Goal: Task Accomplishment & Management: Complete application form

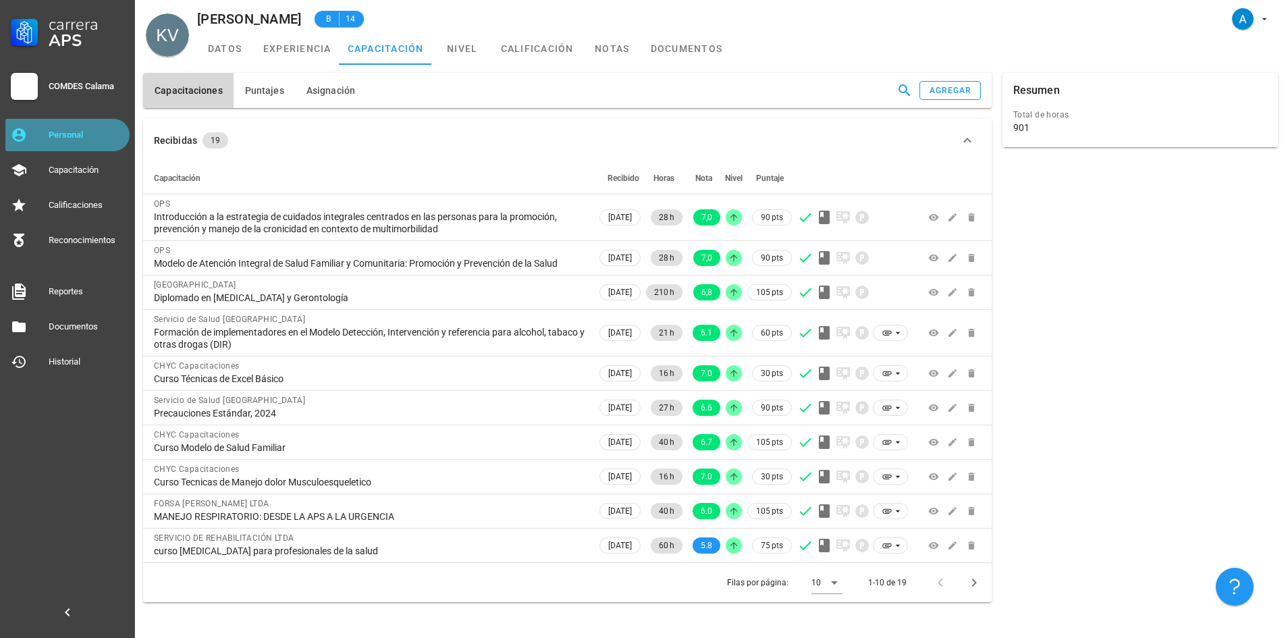
click at [87, 127] on div "Personal" at bounding box center [87, 135] width 76 height 22
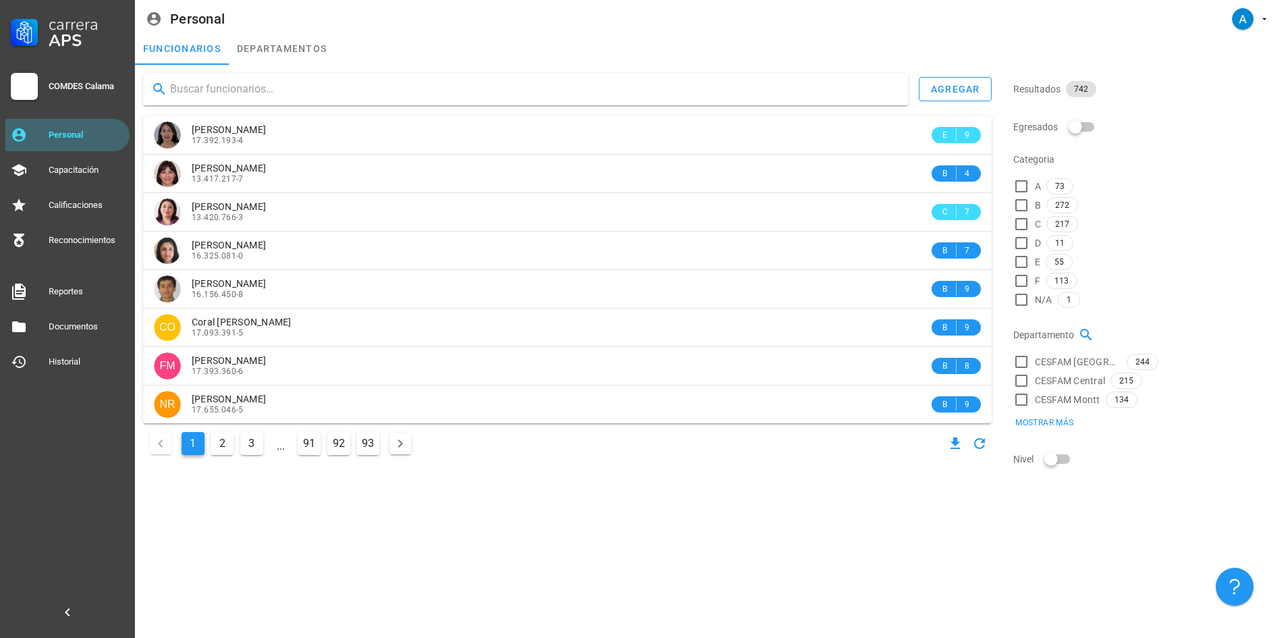
click at [258, 90] on input "text" at bounding box center [533, 89] width 727 height 22
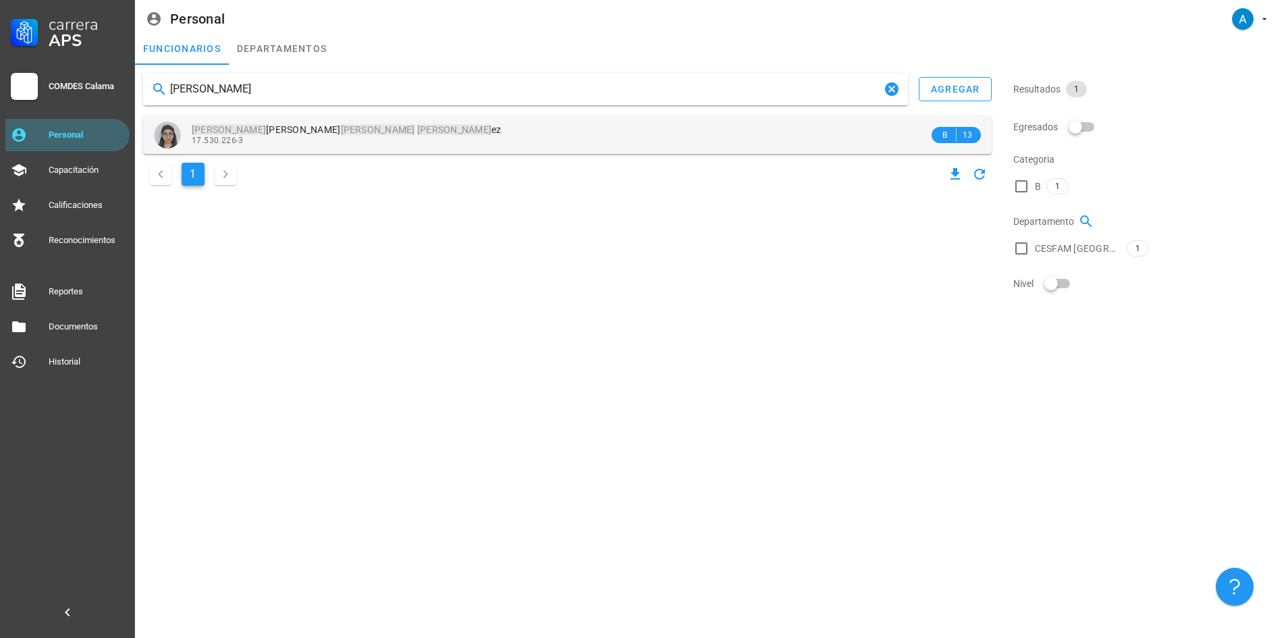
type input "[PERSON_NAME]"
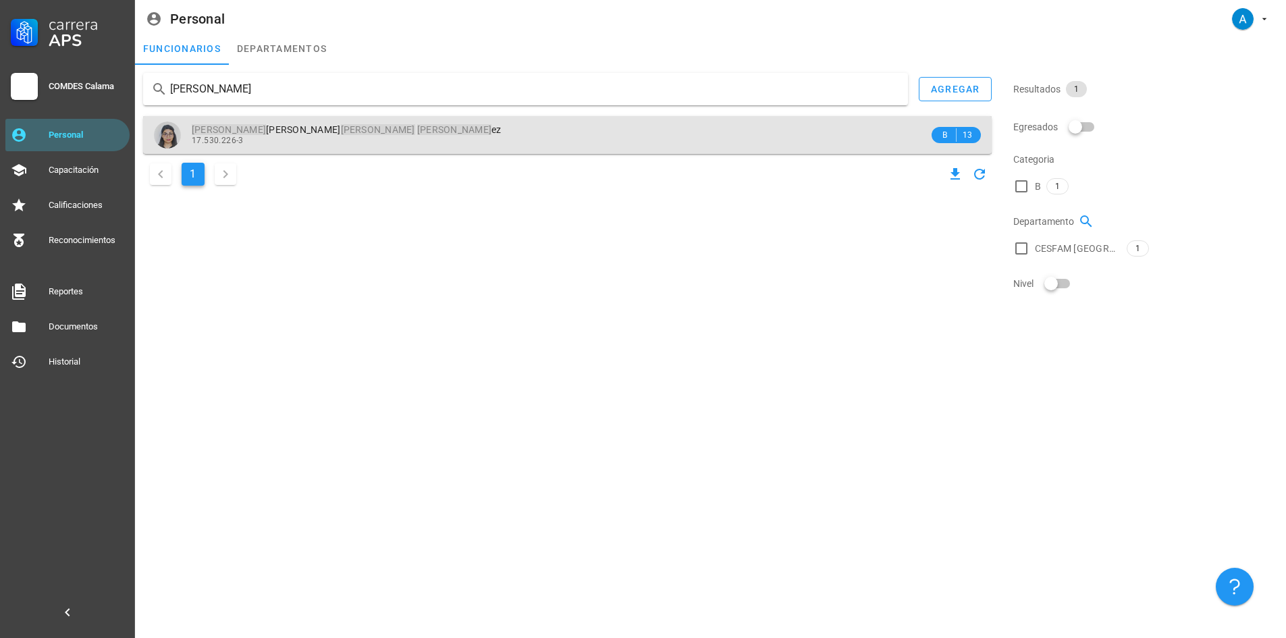
click at [417, 130] on mark "[PERSON_NAME]" at bounding box center [454, 129] width 74 height 11
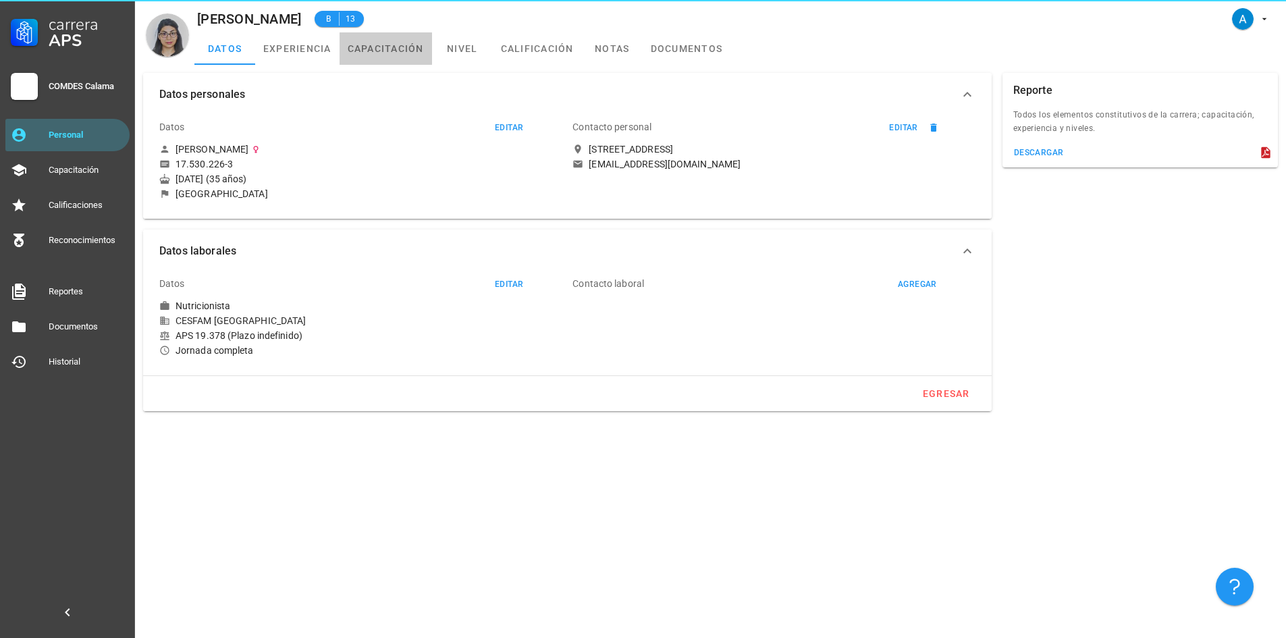
click at [381, 48] on link "capacitación" at bounding box center [386, 48] width 92 height 32
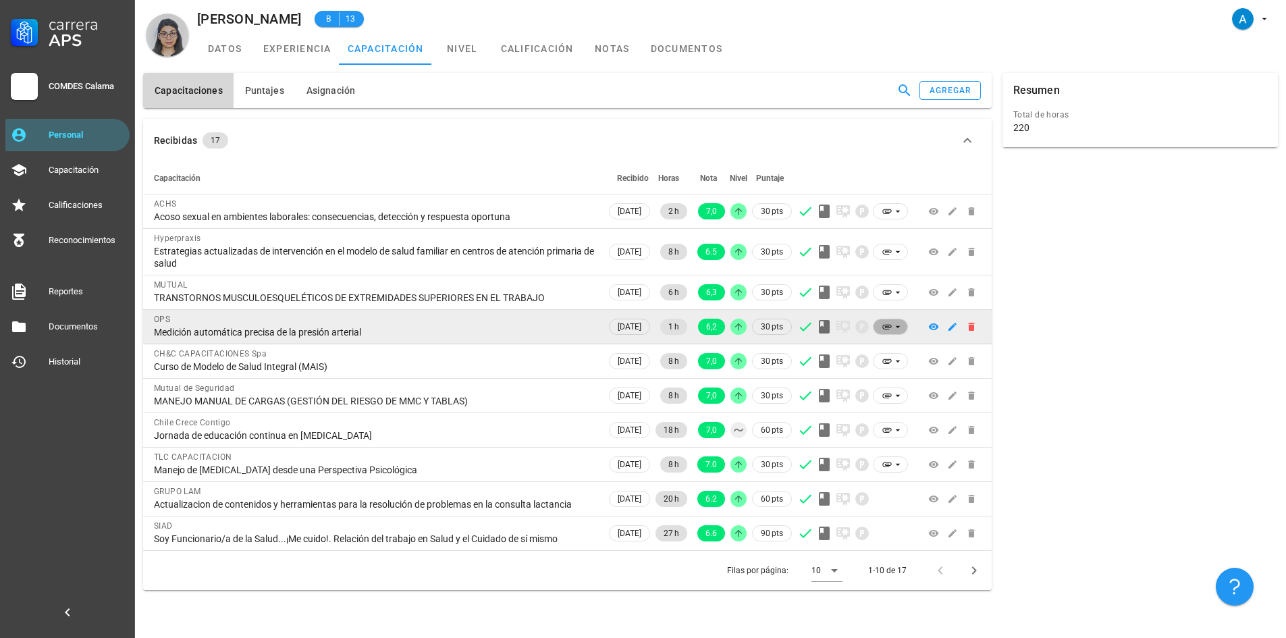
click at [904, 325] on span at bounding box center [890, 327] width 35 height 16
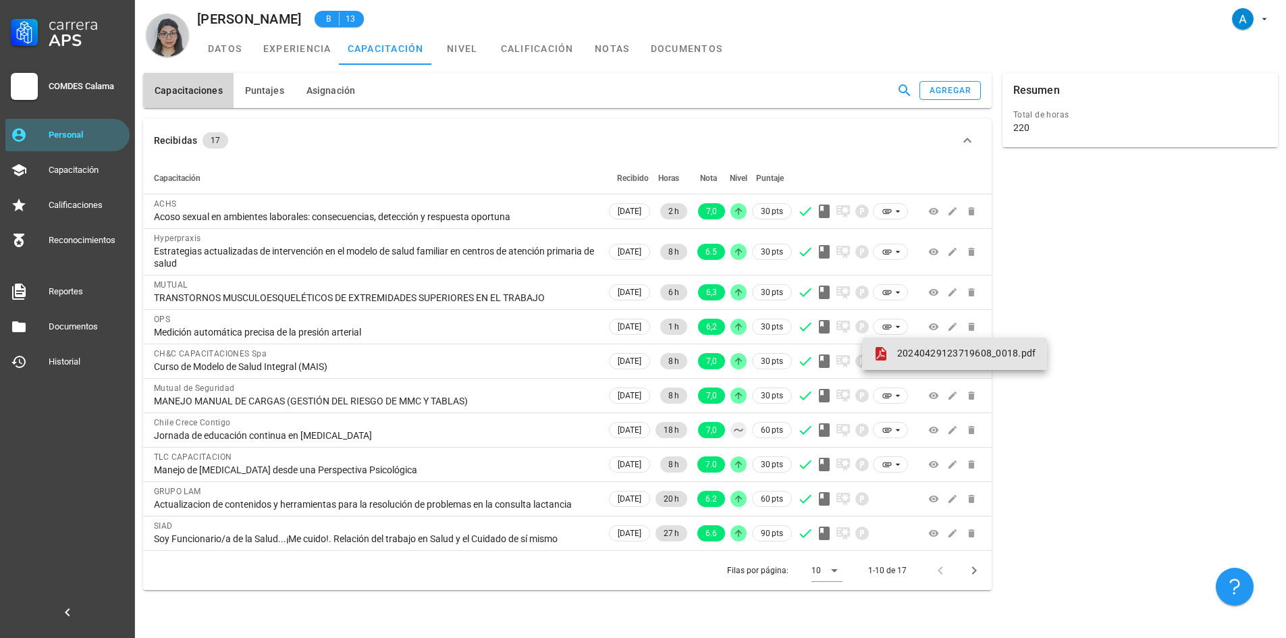
click at [915, 351] on span "20240429123719608_0018.pdf" at bounding box center [966, 353] width 139 height 11
click at [974, 572] on icon "Página siguiente" at bounding box center [974, 570] width 5 height 8
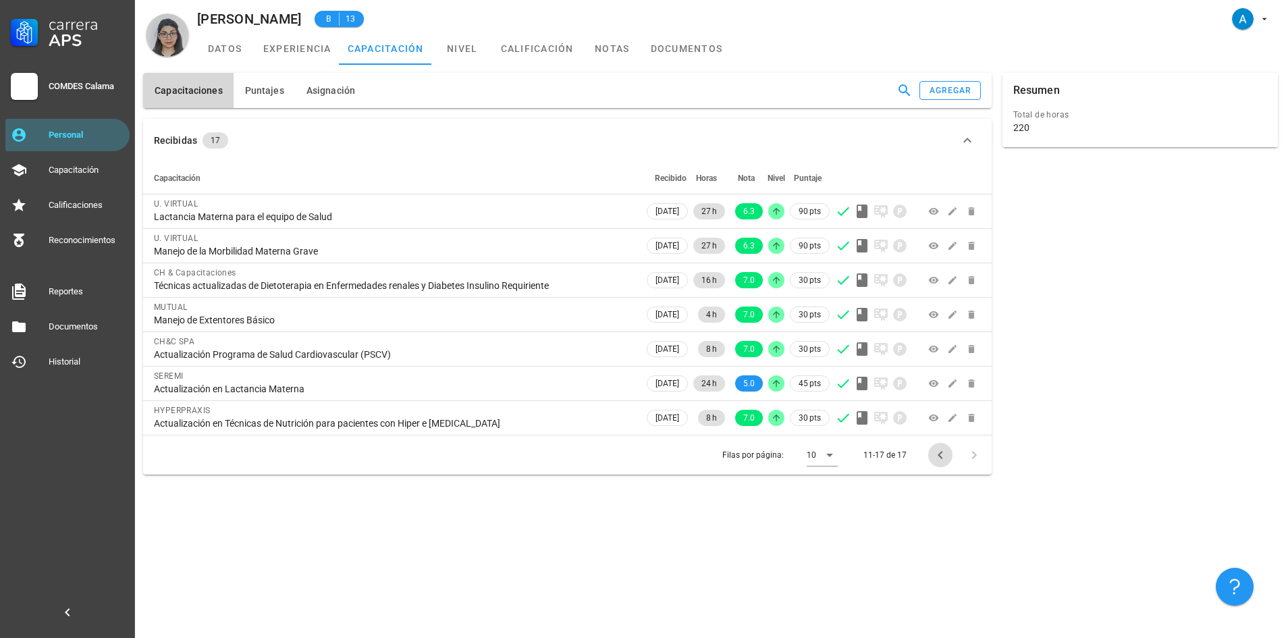
click at [932, 458] on icon "Página anterior" at bounding box center [940, 455] width 16 height 16
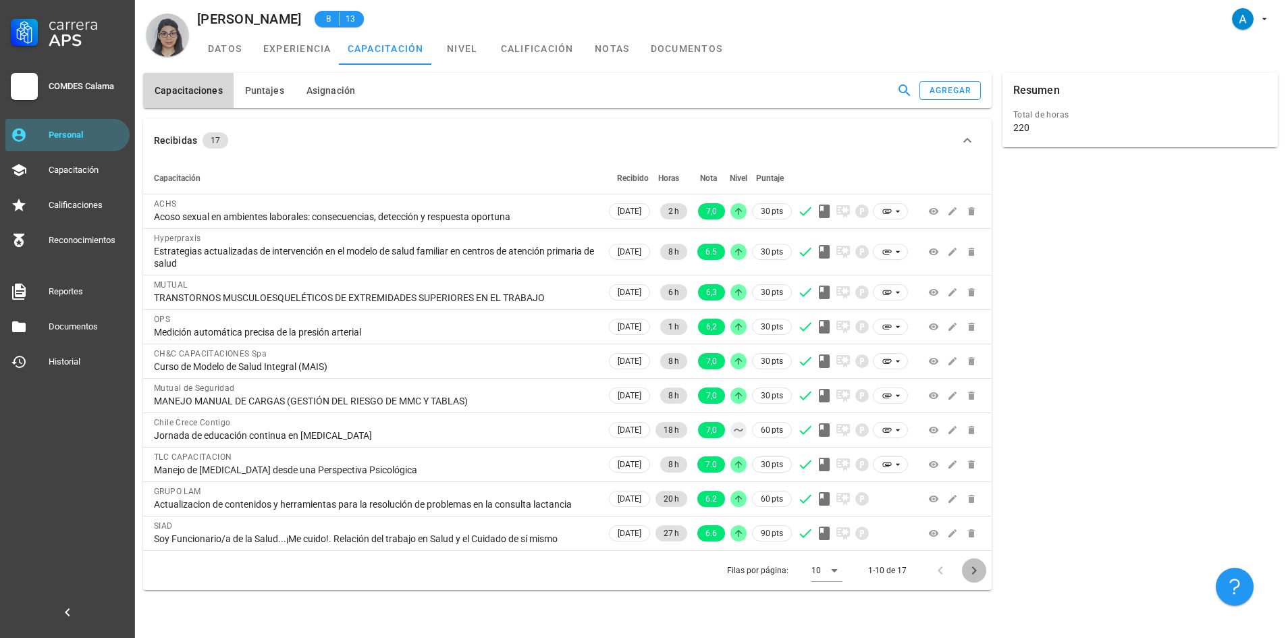
click at [967, 572] on icon "Página siguiente" at bounding box center [974, 570] width 16 height 16
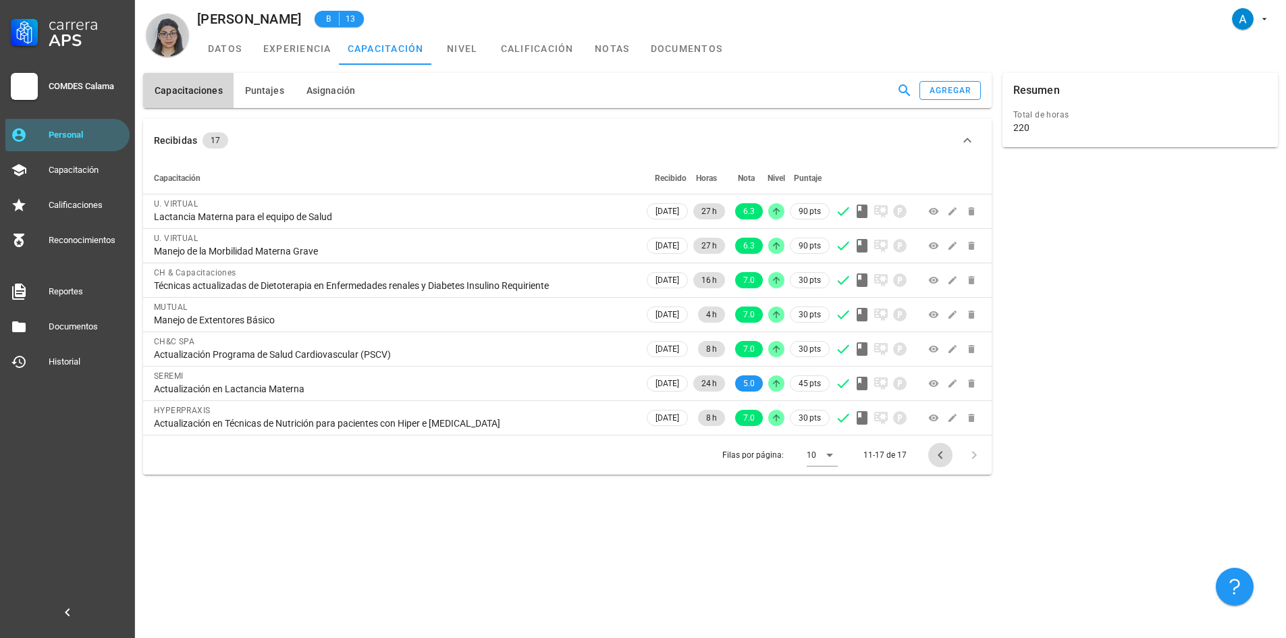
click at [933, 458] on icon "Página anterior" at bounding box center [940, 455] width 16 height 16
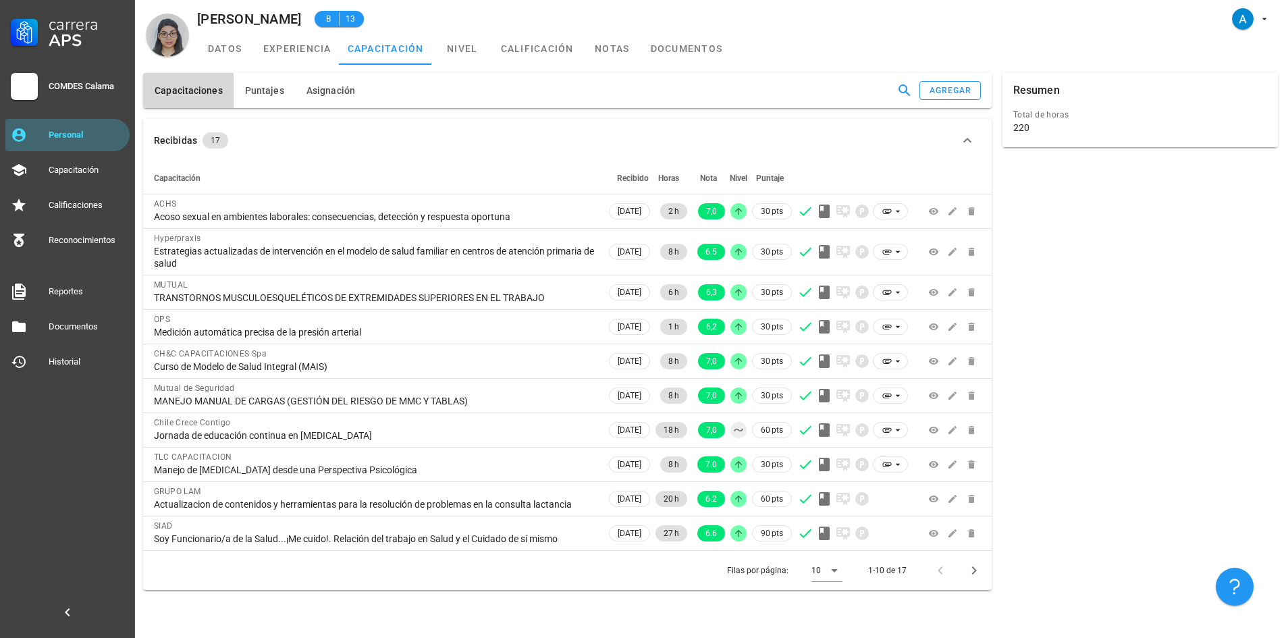
click at [940, 574] on div at bounding box center [942, 570] width 29 height 24
click at [972, 568] on icon "Página siguiente" at bounding box center [974, 570] width 16 height 16
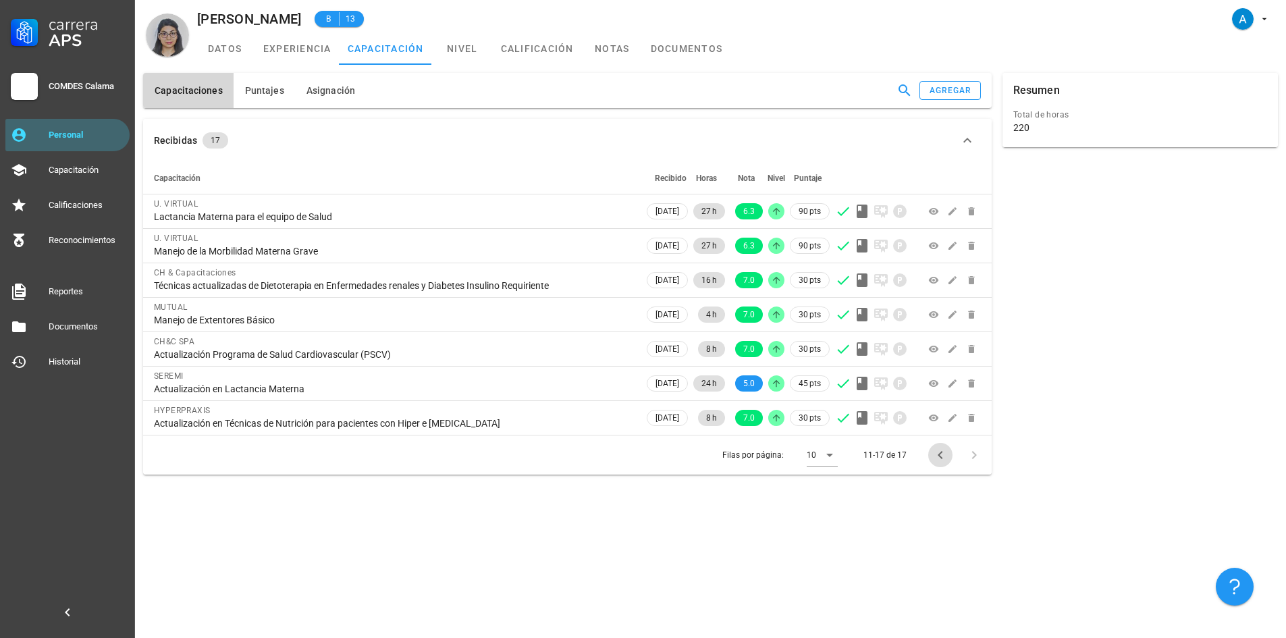
click at [940, 462] on icon "Página anterior" at bounding box center [940, 455] width 16 height 16
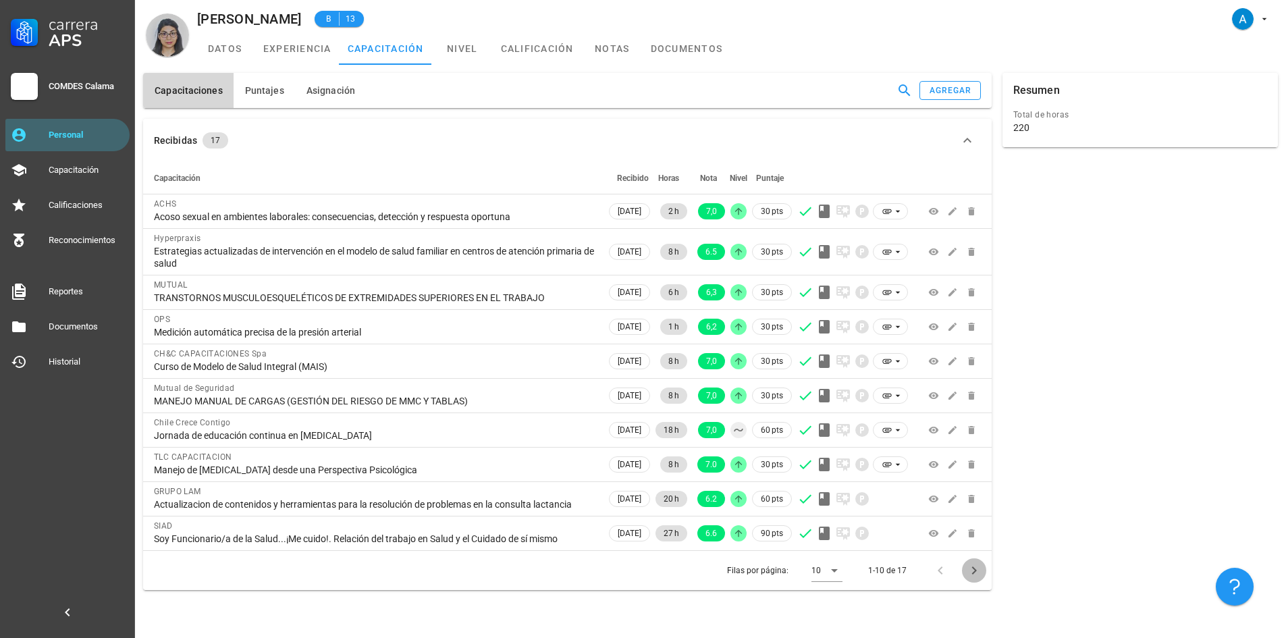
click at [972, 573] on icon "Página siguiente" at bounding box center [974, 570] width 16 height 16
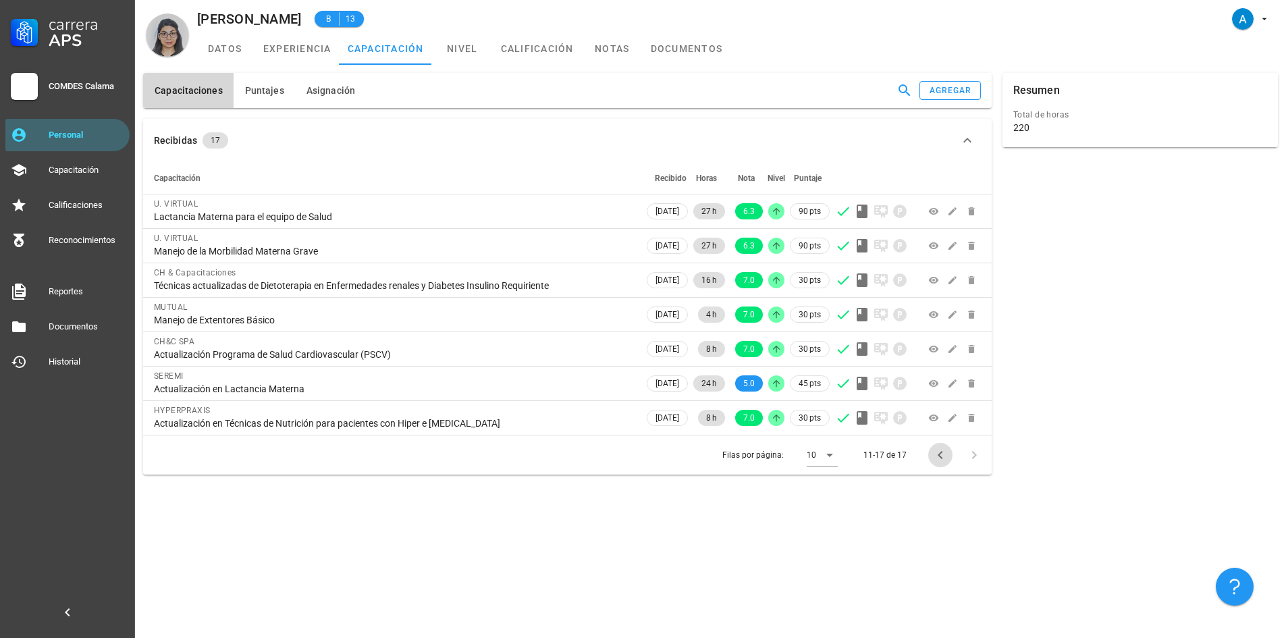
click at [937, 463] on button "Página anterior" at bounding box center [940, 455] width 24 height 24
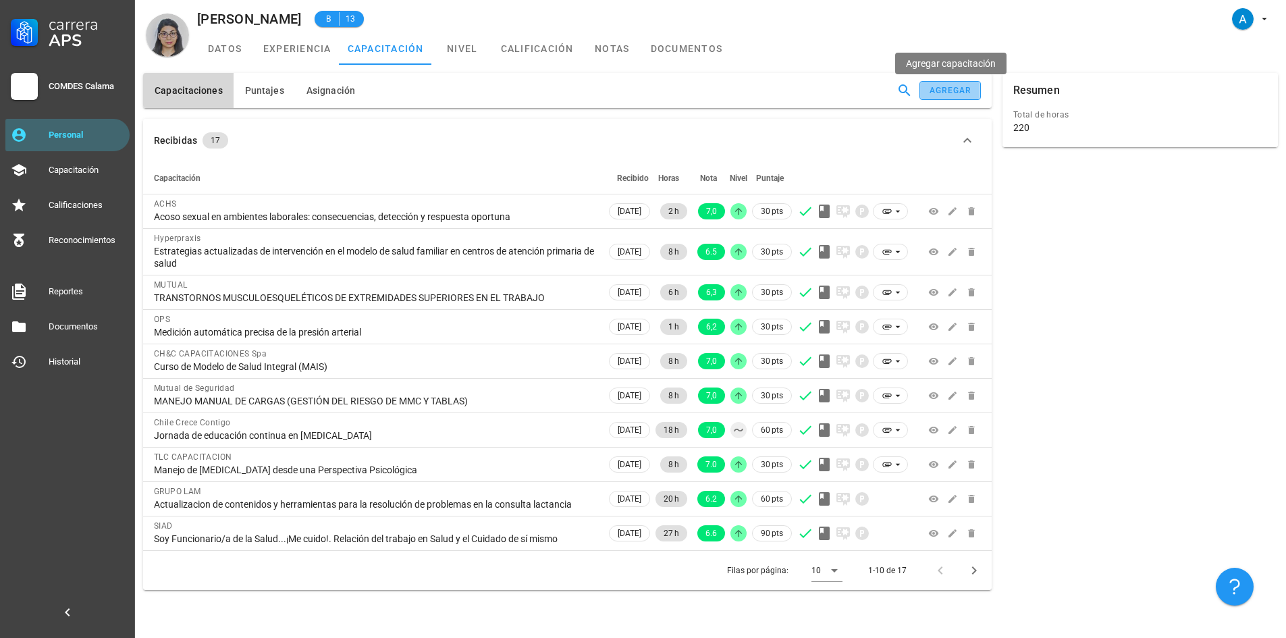
click at [947, 92] on div "agregar" at bounding box center [950, 90] width 43 height 9
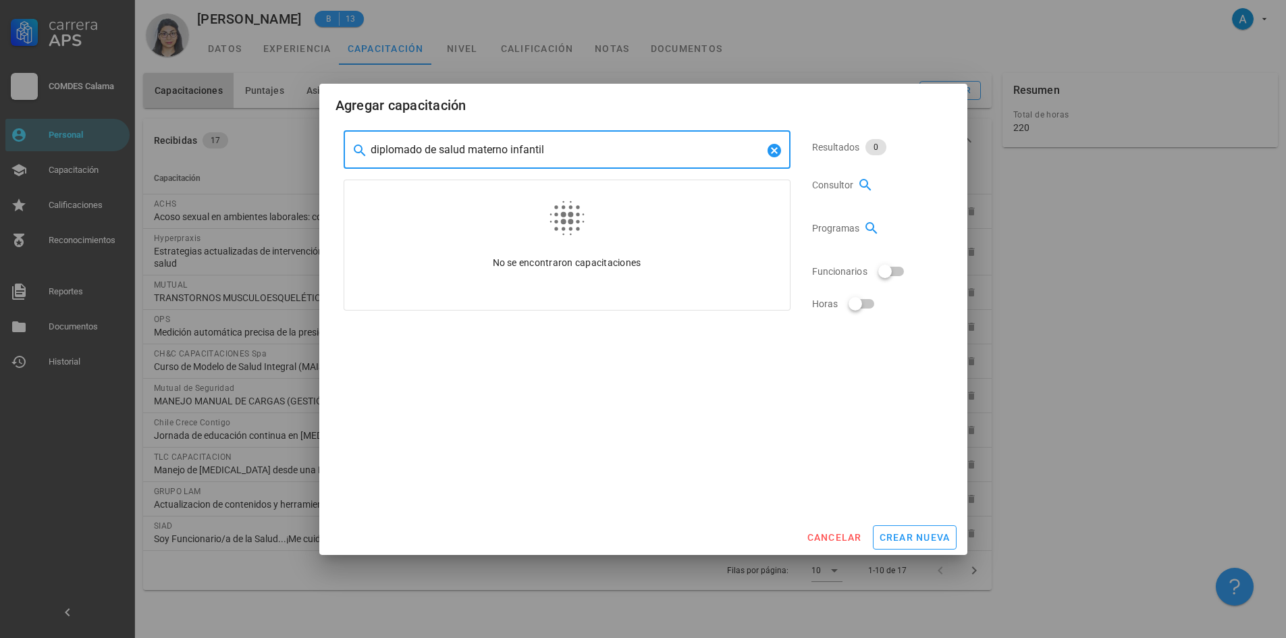
drag, startPoint x: 553, startPoint y: 151, endPoint x: 349, endPoint y: 159, distance: 204.1
click at [349, 159] on div "​ diplomado de salud materno infantil" at bounding box center [567, 150] width 447 height 38
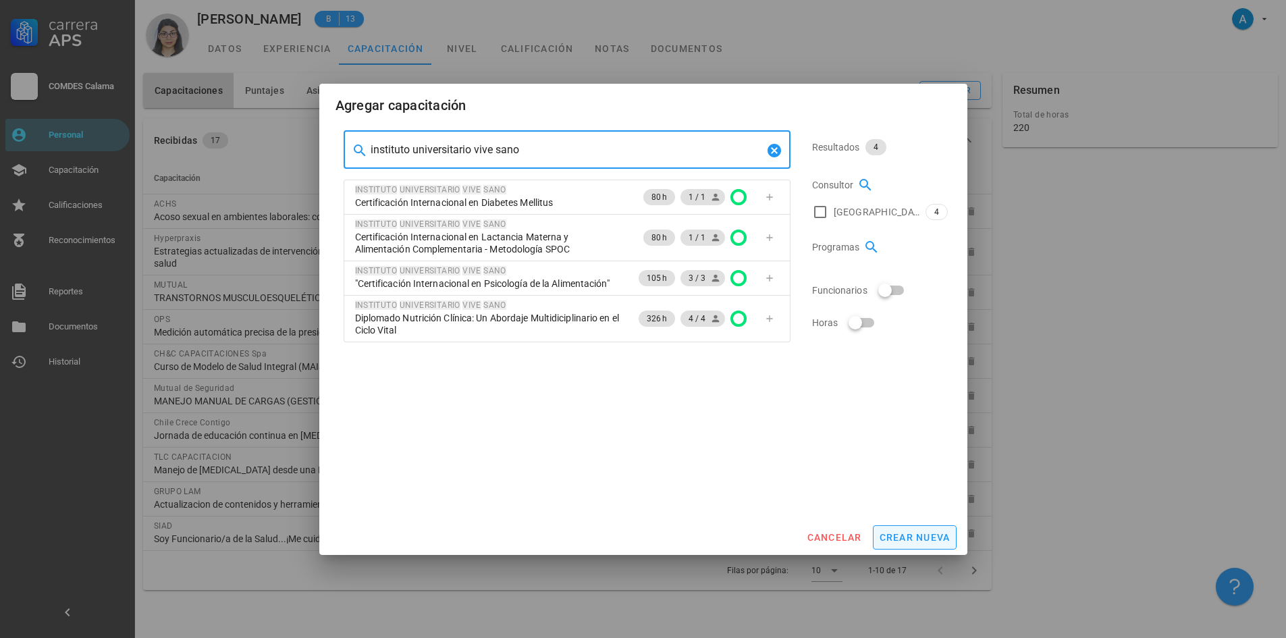
type input "instituto universitario vive sano"
click at [947, 533] on span "crear nueva" at bounding box center [915, 537] width 72 height 11
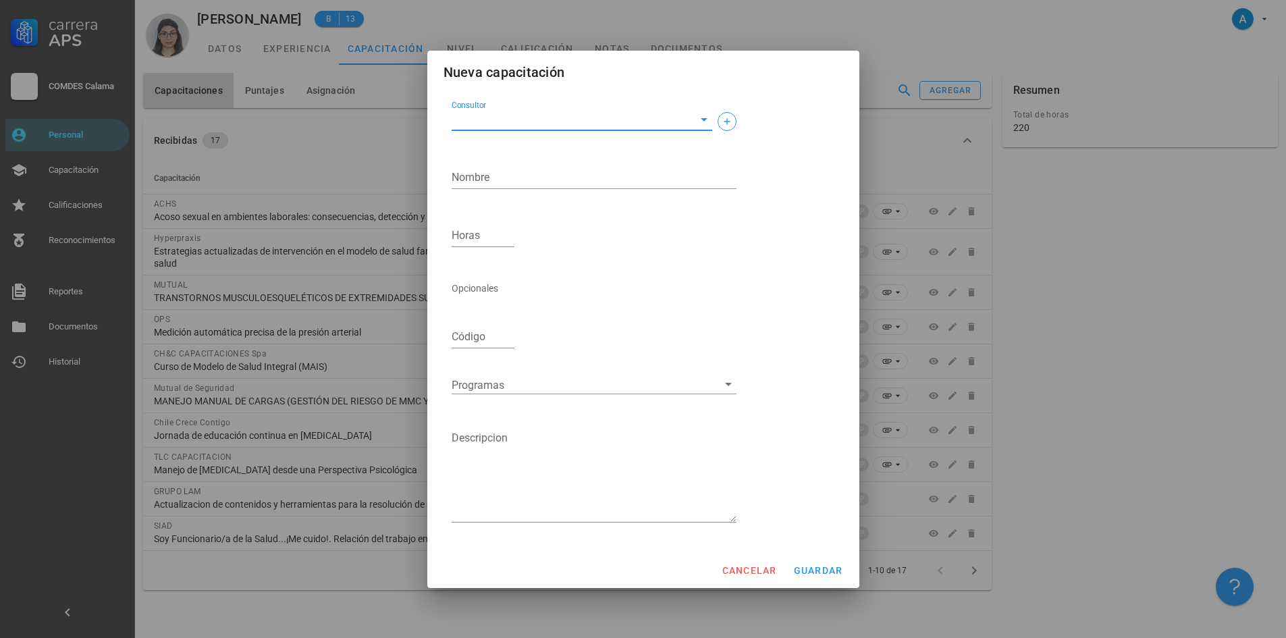
click at [558, 115] on input "Consultor" at bounding box center [571, 120] width 239 height 22
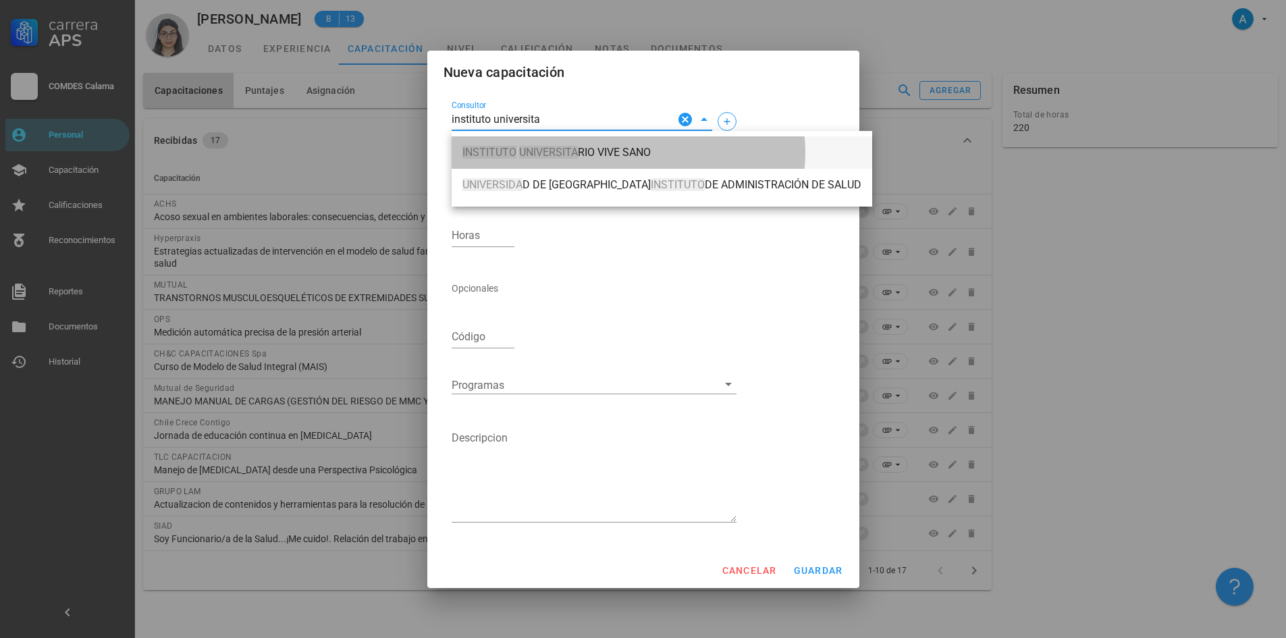
click at [619, 147] on span "INSTITUTO UNIVERSITA RIO VIVE SANO" at bounding box center [661, 153] width 399 height 12
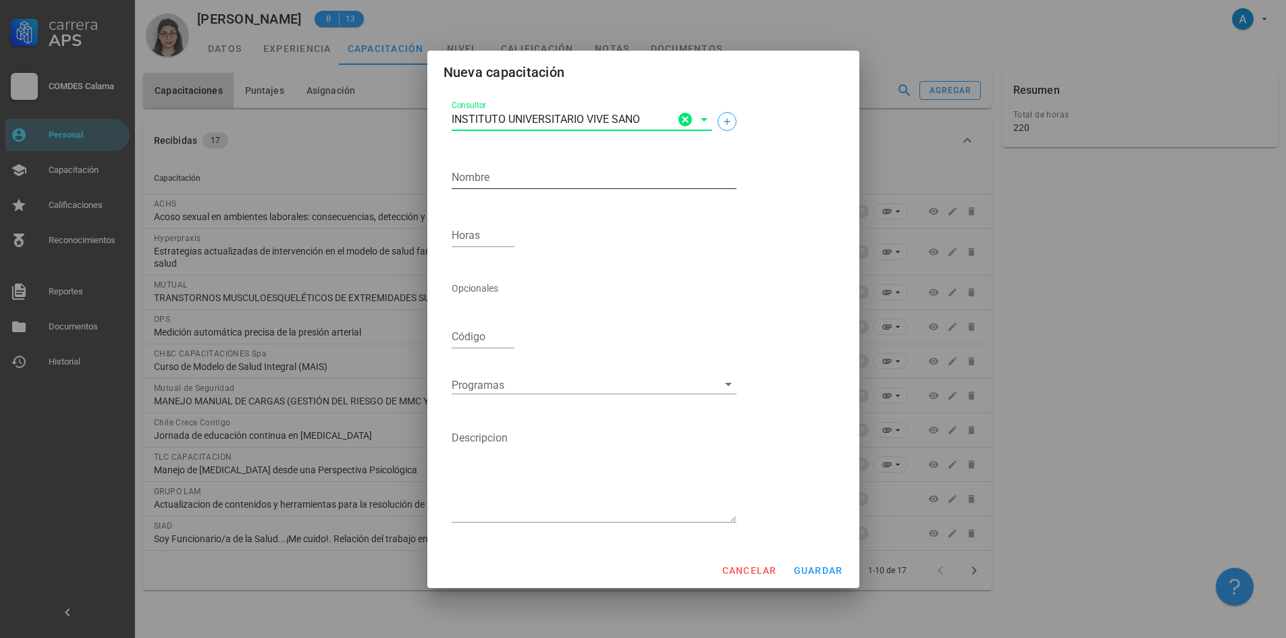
type input "INSTITUTO UNIVERSITARIO VIVE SANO"
click at [537, 178] on textarea "Nombre" at bounding box center [594, 178] width 285 height 22
click at [593, 175] on textarea "Diplomado de Salud Materno" at bounding box center [594, 178] width 285 height 22
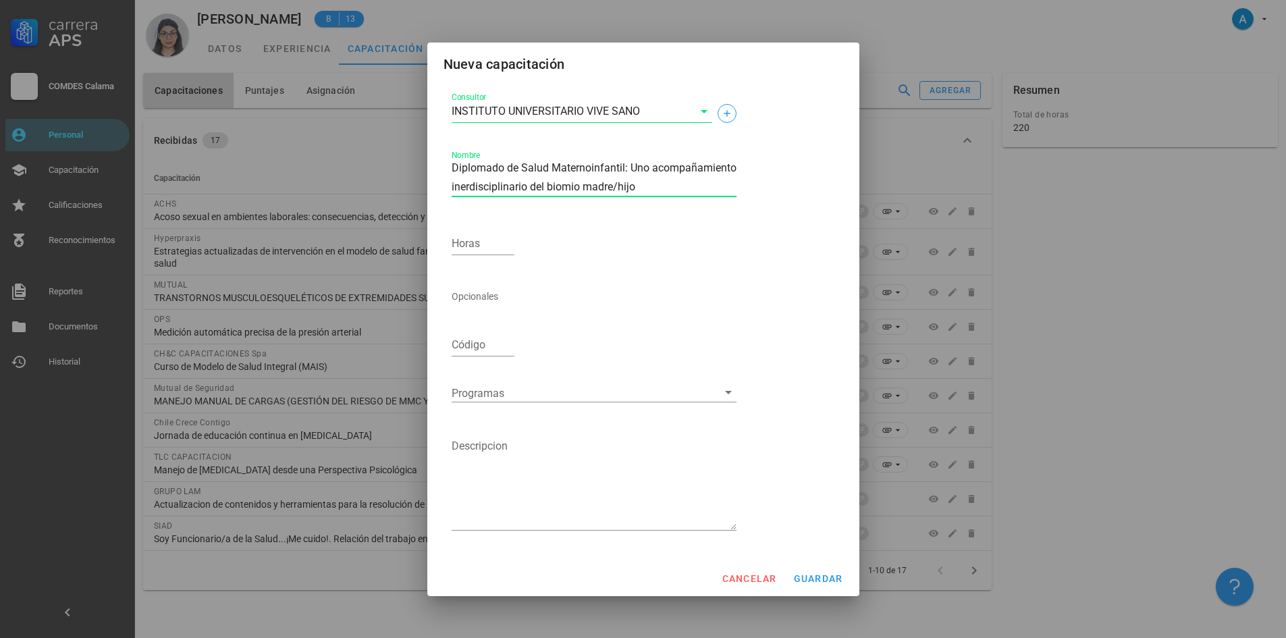
click at [589, 165] on textarea "Diplomado de Salud Maternoinfantil: Uno acompañamiento inerdisciplinario del bi…" at bounding box center [594, 178] width 285 height 38
type textarea "Diplomado de Salud Materno infantil: Uno acompañamiento interdisciplinario del …"
click at [494, 250] on input "Horas" at bounding box center [483, 244] width 63 height 22
type input "349"
click at [810, 578] on span "guardar" at bounding box center [818, 578] width 50 height 11
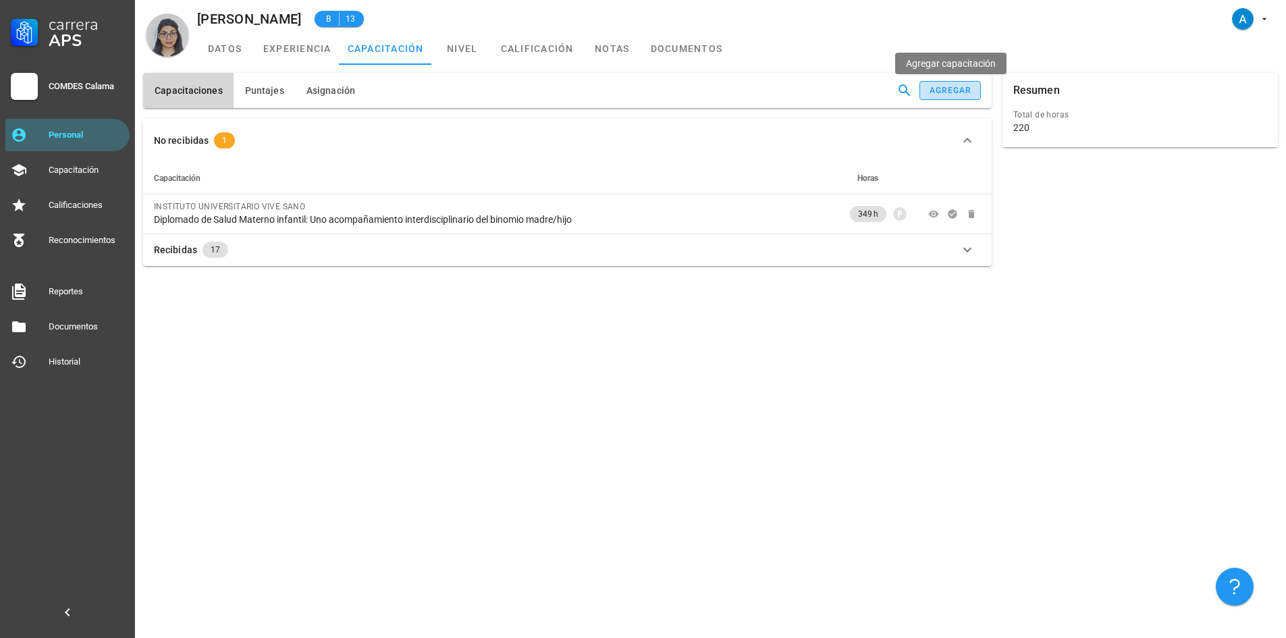
click at [964, 94] on div "agregar" at bounding box center [950, 90] width 43 height 9
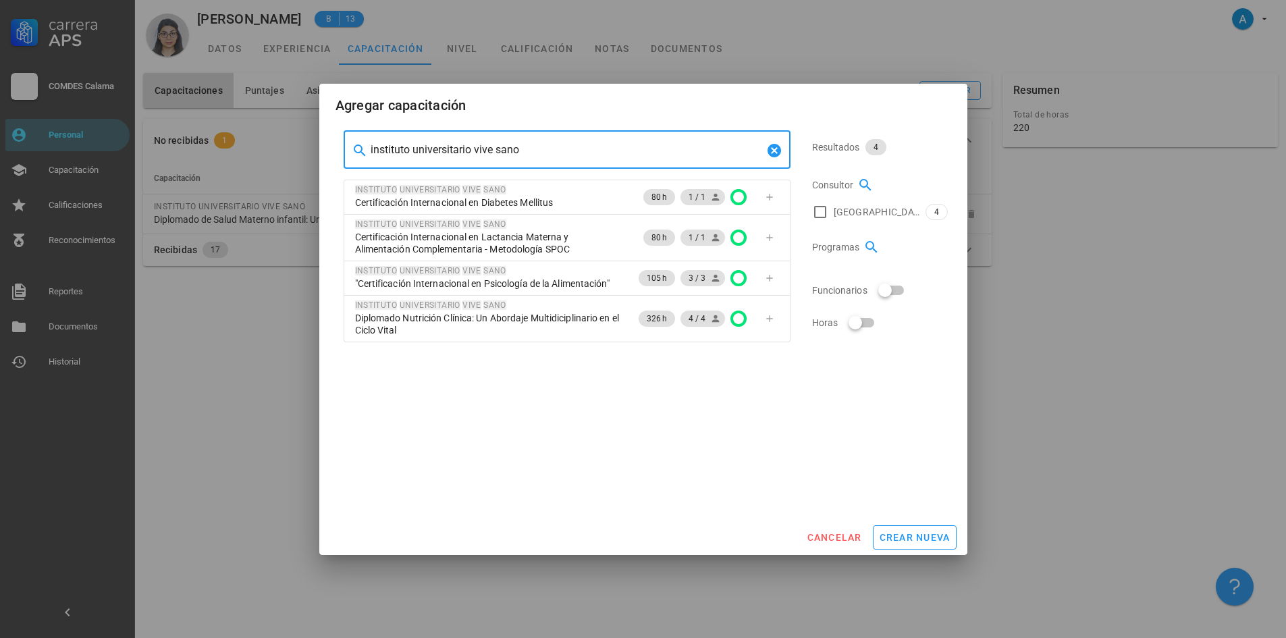
drag, startPoint x: 527, startPoint y: 149, endPoint x: 363, endPoint y: 153, distance: 163.4
click at [363, 153] on div "​ instituto universitario vive sano" at bounding box center [567, 150] width 447 height 38
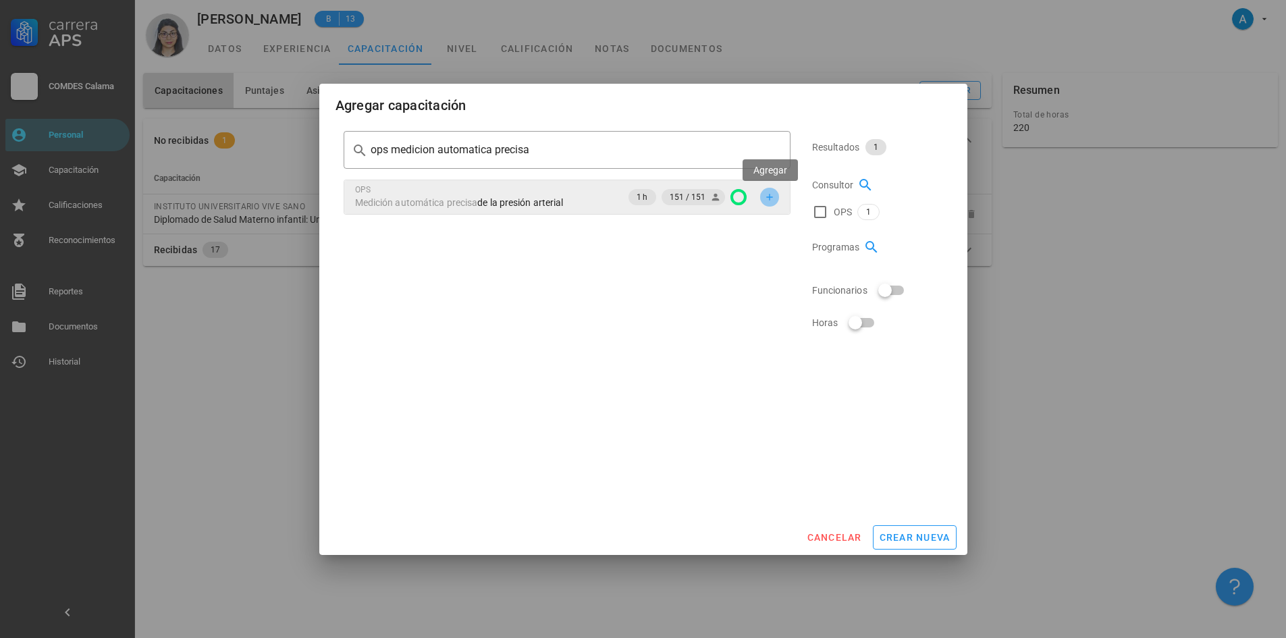
click at [772, 196] on icon "button" at bounding box center [769, 197] width 6 height 6
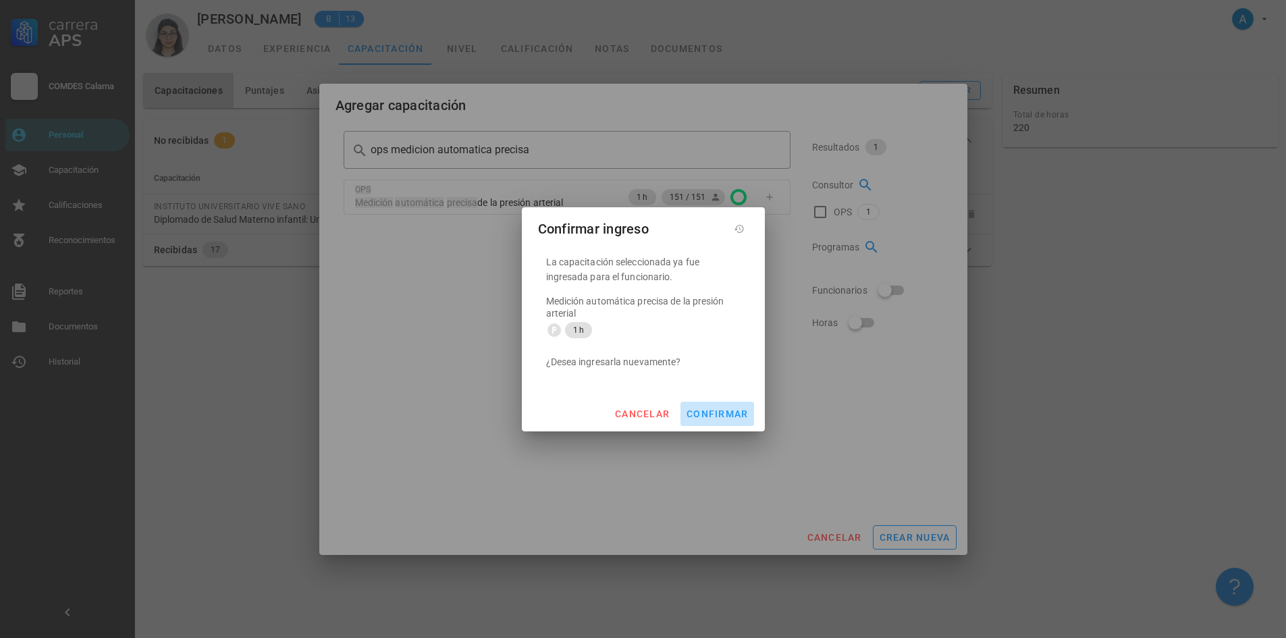
click at [732, 414] on span "confirmar" at bounding box center [717, 413] width 62 height 11
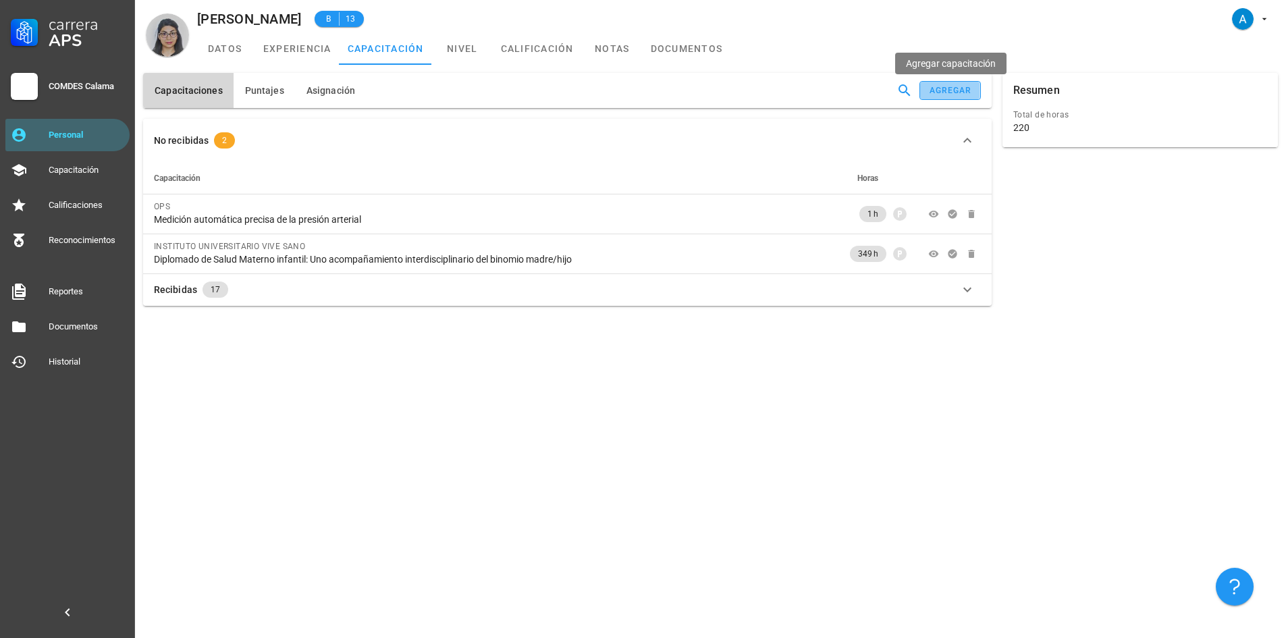
click at [947, 90] on div "agregar" at bounding box center [950, 90] width 43 height 9
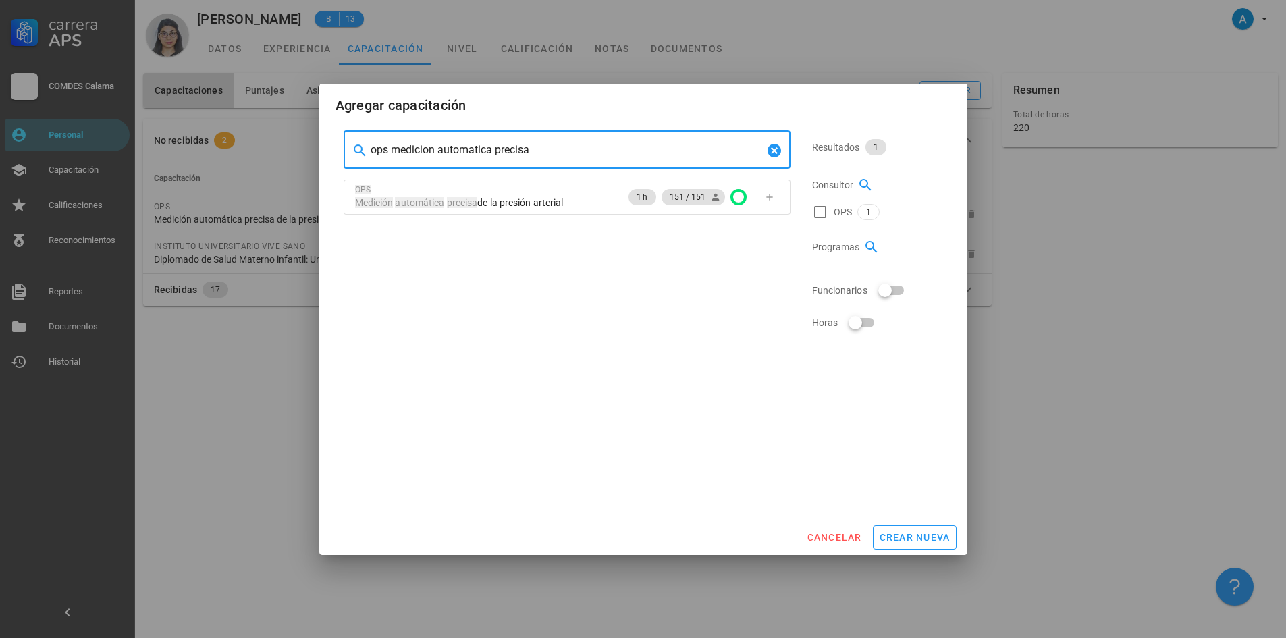
drag, startPoint x: 534, startPoint y: 150, endPoint x: 373, endPoint y: 151, distance: 160.7
click at [373, 151] on input "ops medicion automatica precisa" at bounding box center [567, 150] width 393 height 22
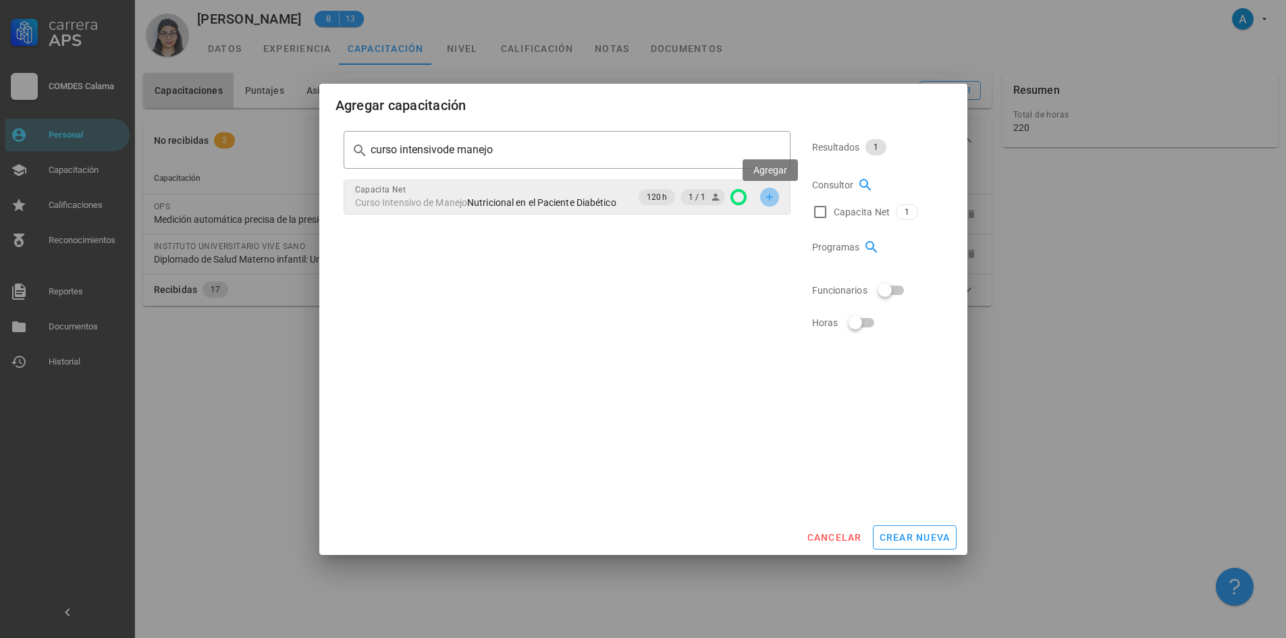
click at [768, 194] on icon "button" at bounding box center [769, 197] width 11 height 11
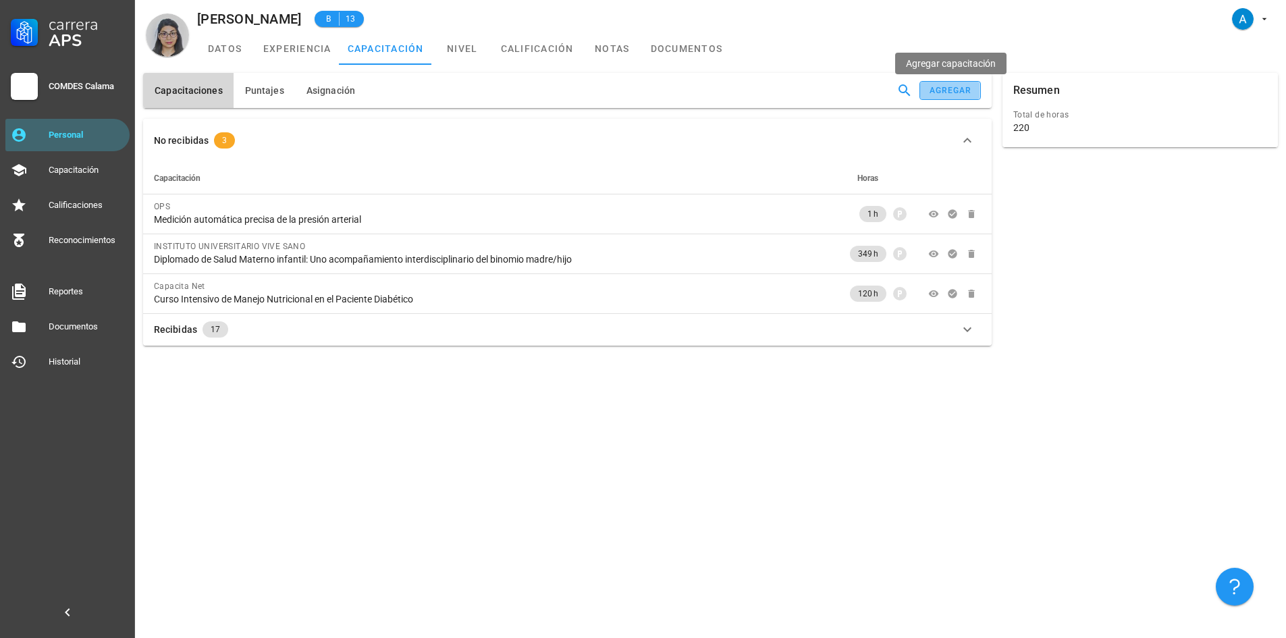
click at [945, 91] on div "agregar" at bounding box center [950, 90] width 43 height 9
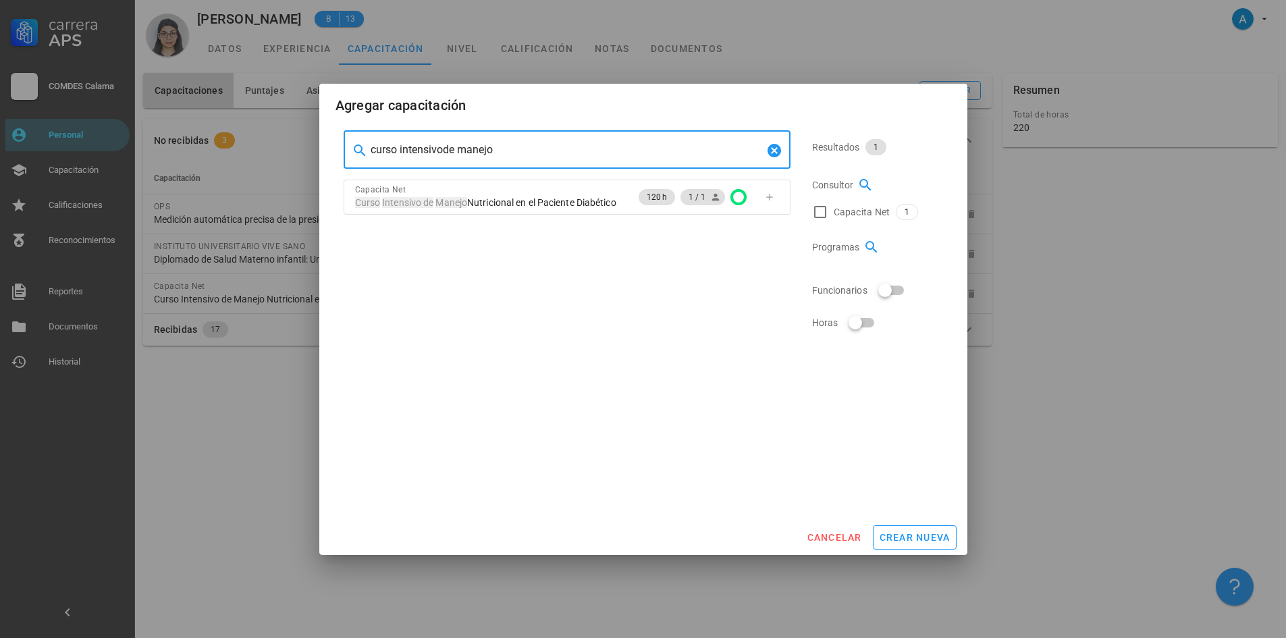
drag, startPoint x: 506, startPoint y: 151, endPoint x: 369, endPoint y: 143, distance: 137.3
click at [369, 143] on div "​ curso intensivode manejo" at bounding box center [567, 150] width 447 height 38
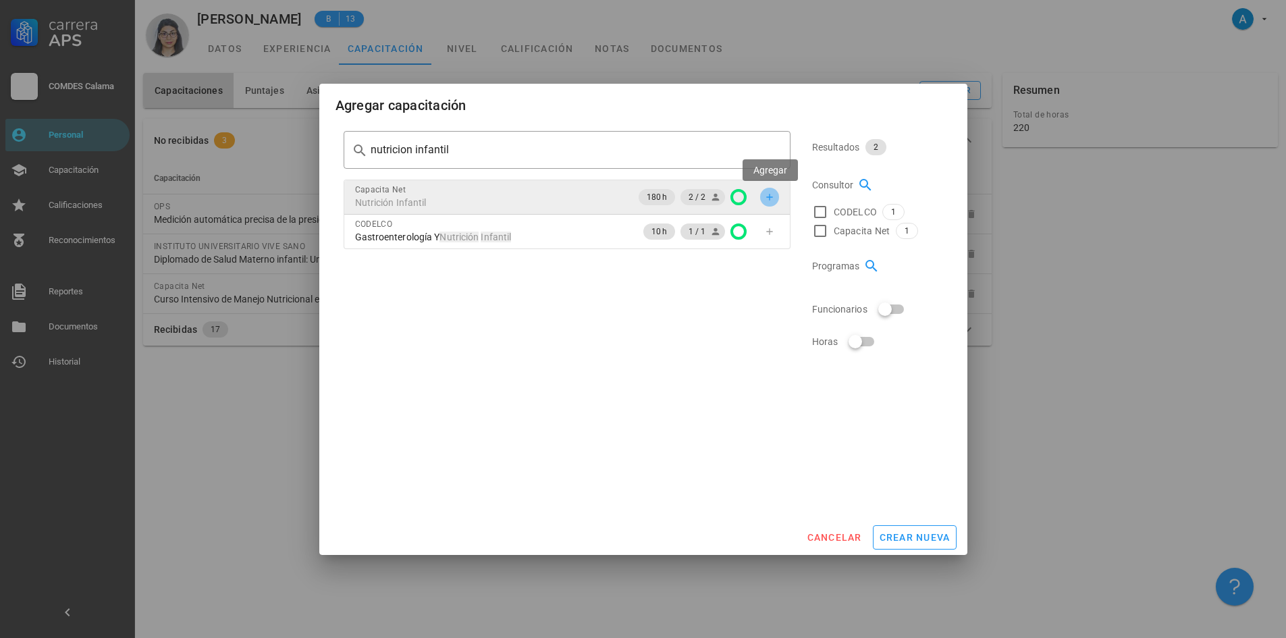
click at [769, 199] on icon "button" at bounding box center [769, 197] width 6 height 6
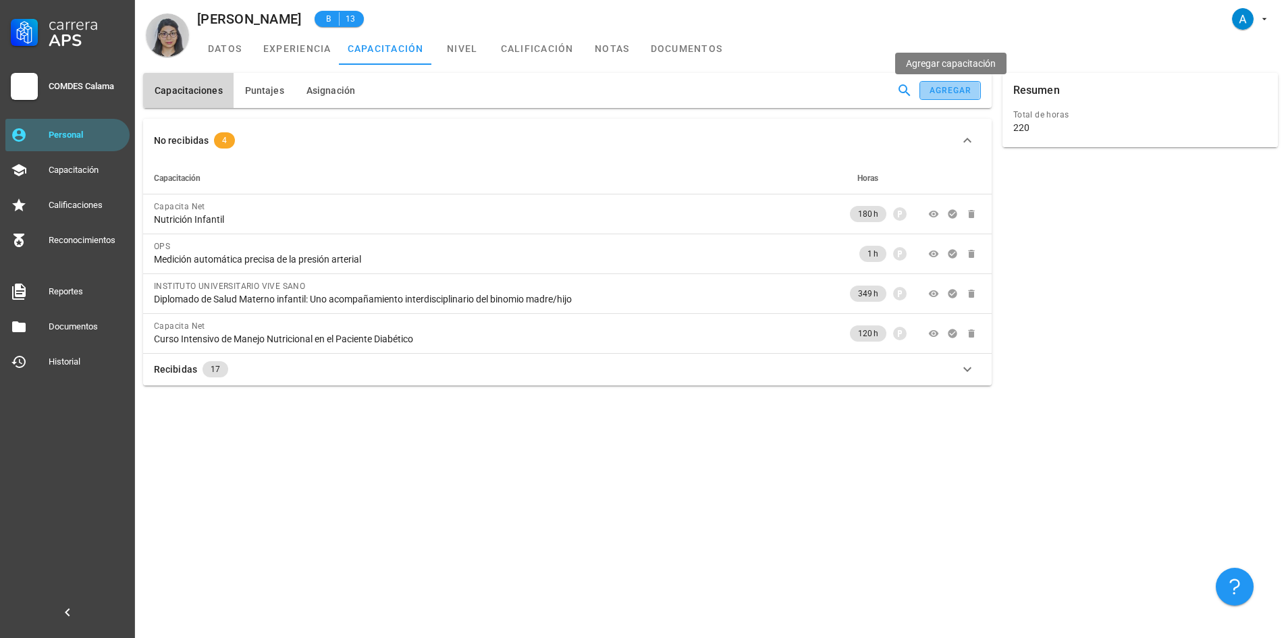
click at [936, 84] on button "agregar" at bounding box center [950, 90] width 61 height 19
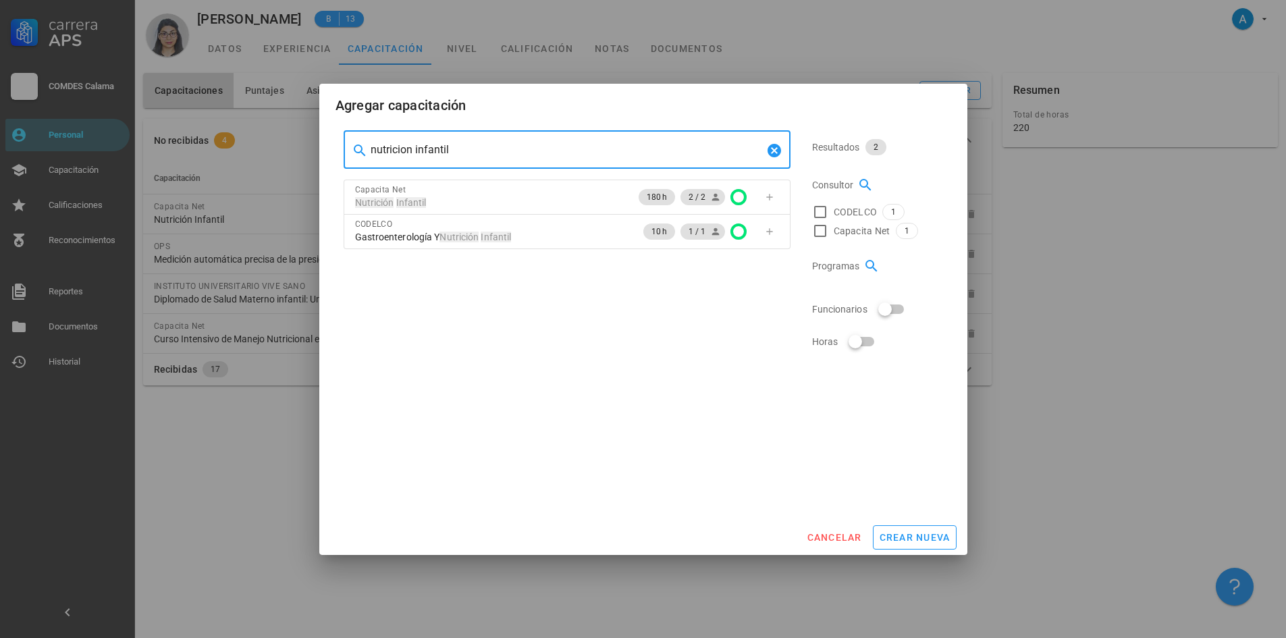
drag, startPoint x: 452, startPoint y: 146, endPoint x: 367, endPoint y: 147, distance: 84.4
click at [367, 147] on div "​ nutricion infantil" at bounding box center [567, 150] width 447 height 38
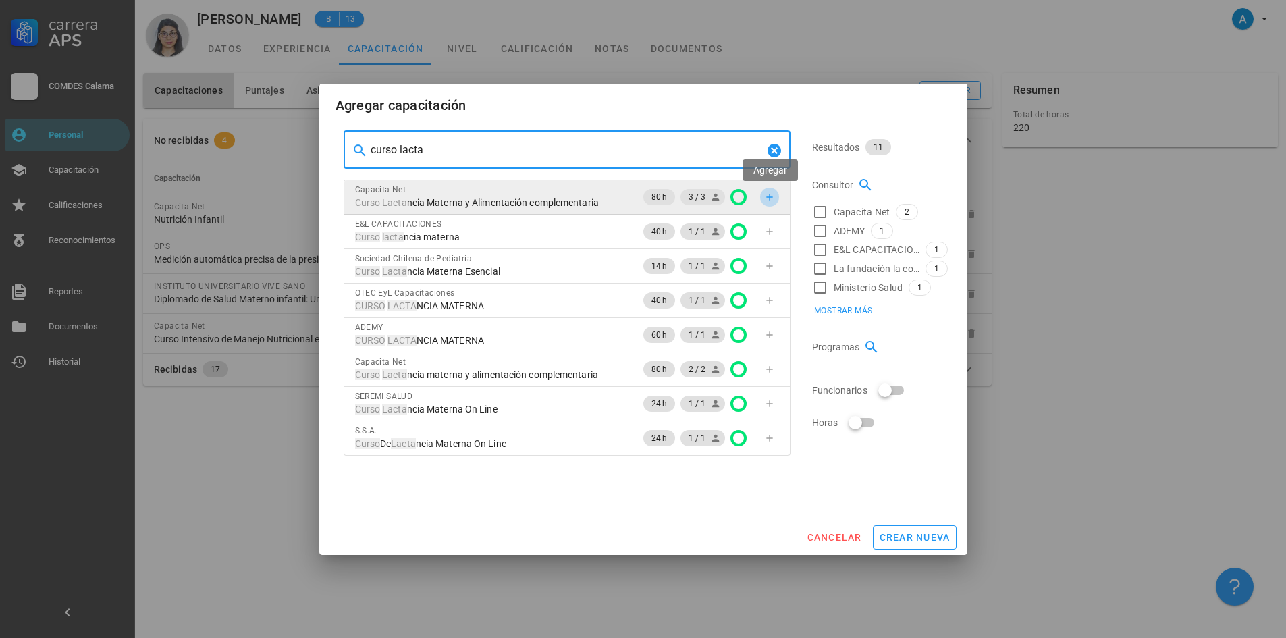
click at [773, 195] on icon "button" at bounding box center [769, 197] width 11 height 11
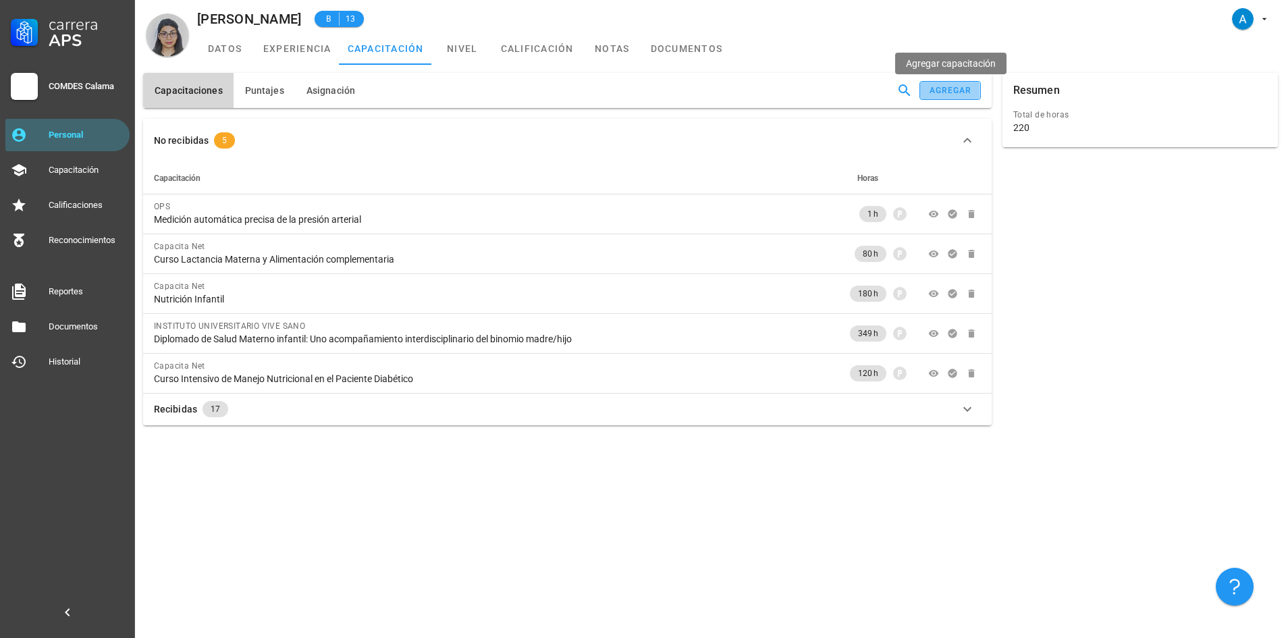
click at [944, 98] on button "agregar" at bounding box center [950, 90] width 61 height 19
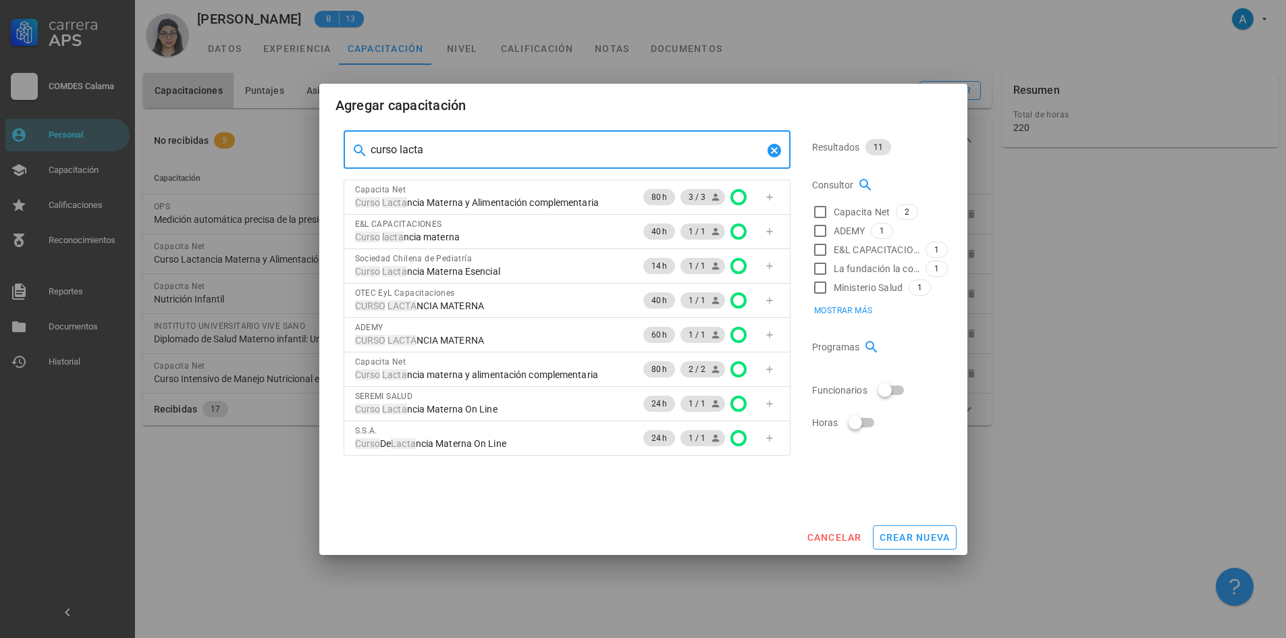
drag, startPoint x: 427, startPoint y: 153, endPoint x: 369, endPoint y: 153, distance: 58.1
click at [369, 153] on div "​ curso lacta" at bounding box center [567, 150] width 447 height 38
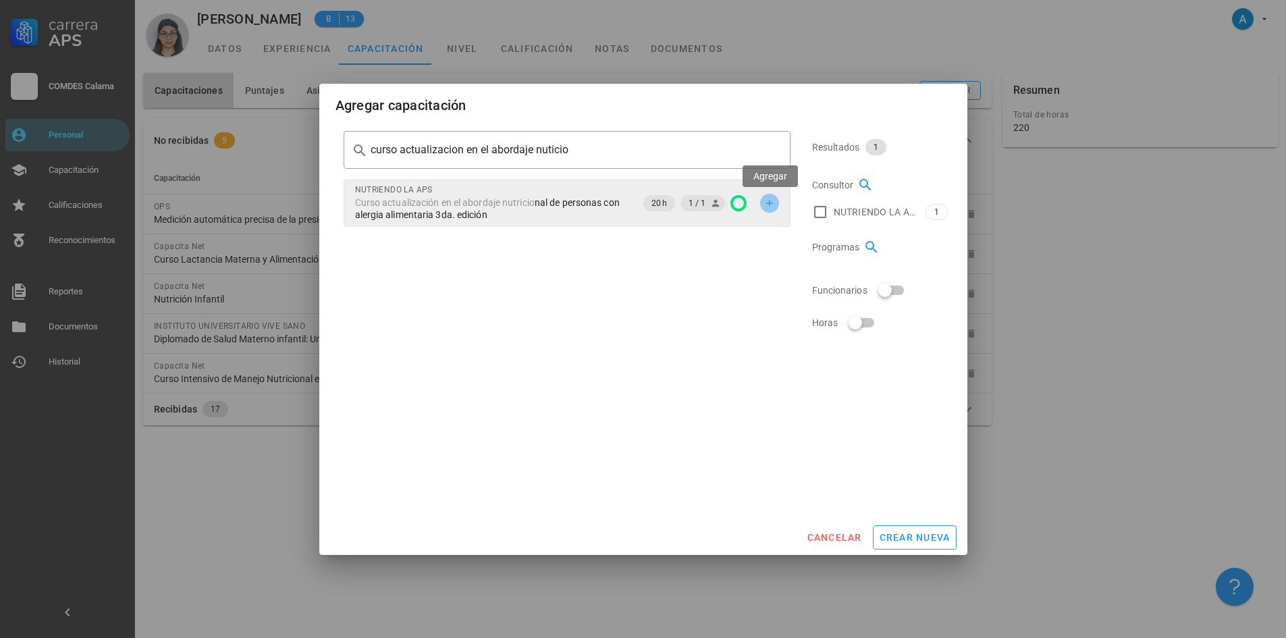
click at [766, 205] on icon "button" at bounding box center [769, 203] width 11 height 11
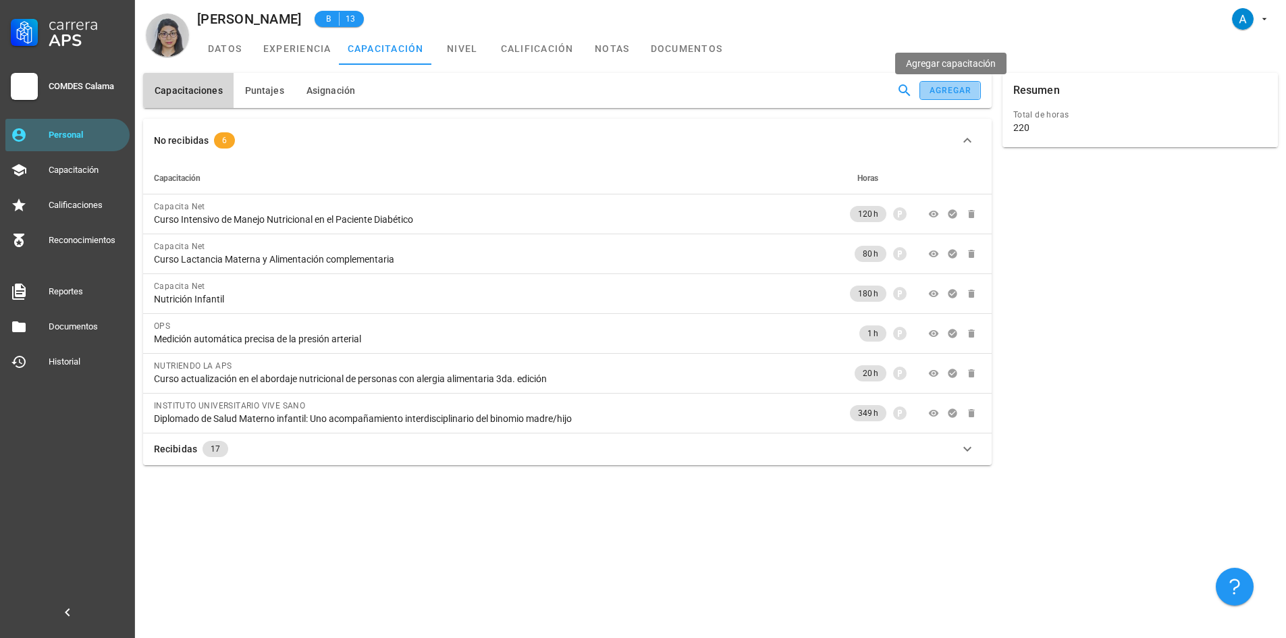
click at [963, 96] on button "agregar" at bounding box center [950, 90] width 61 height 19
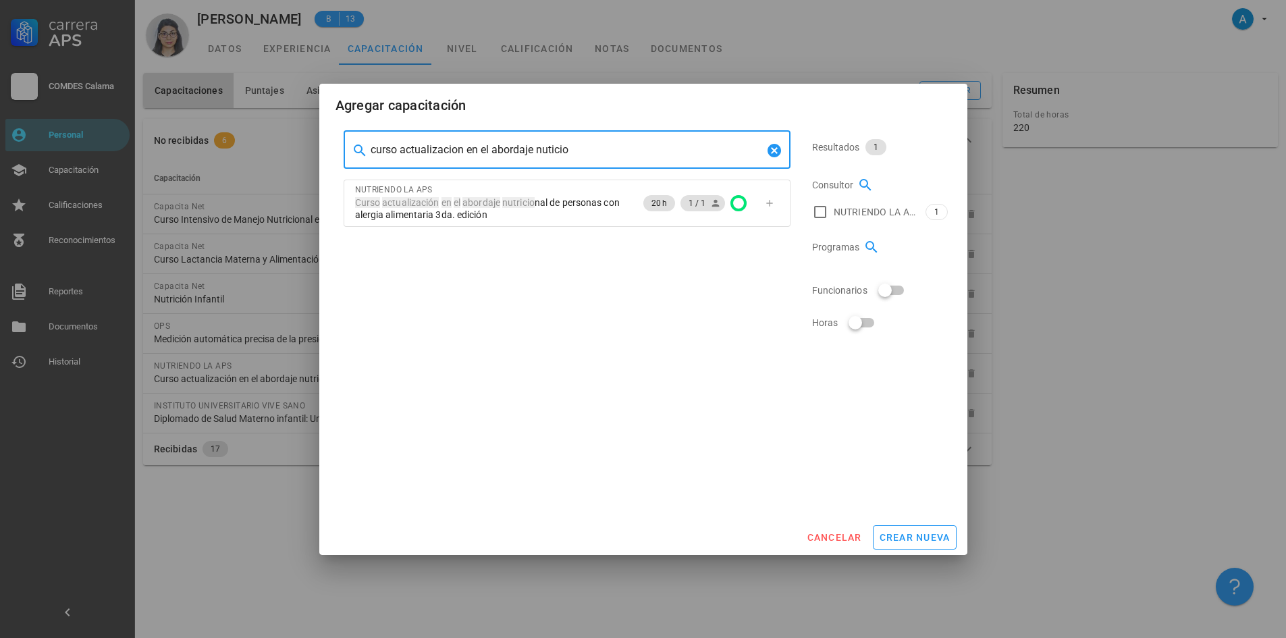
drag, startPoint x: 576, startPoint y: 151, endPoint x: 369, endPoint y: 151, distance: 206.6
click at [369, 151] on div "​ curso actualizacion en el abordaje nuticio" at bounding box center [567, 150] width 447 height 38
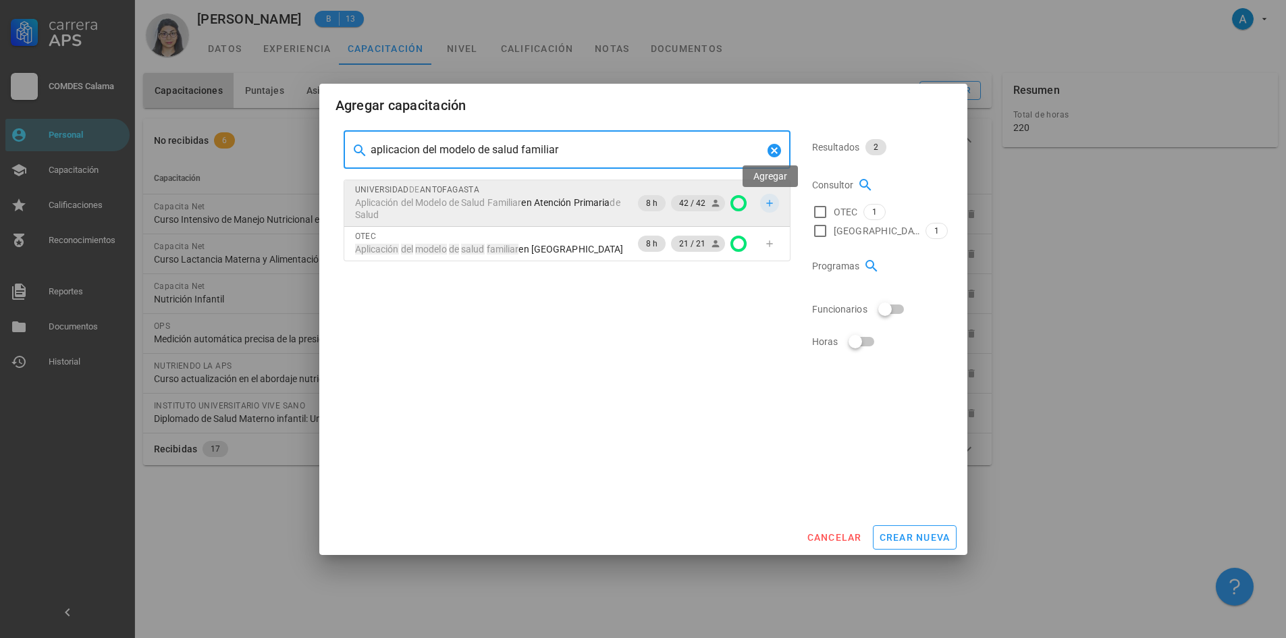
type input "aplicacion del modelo de salud familiar"
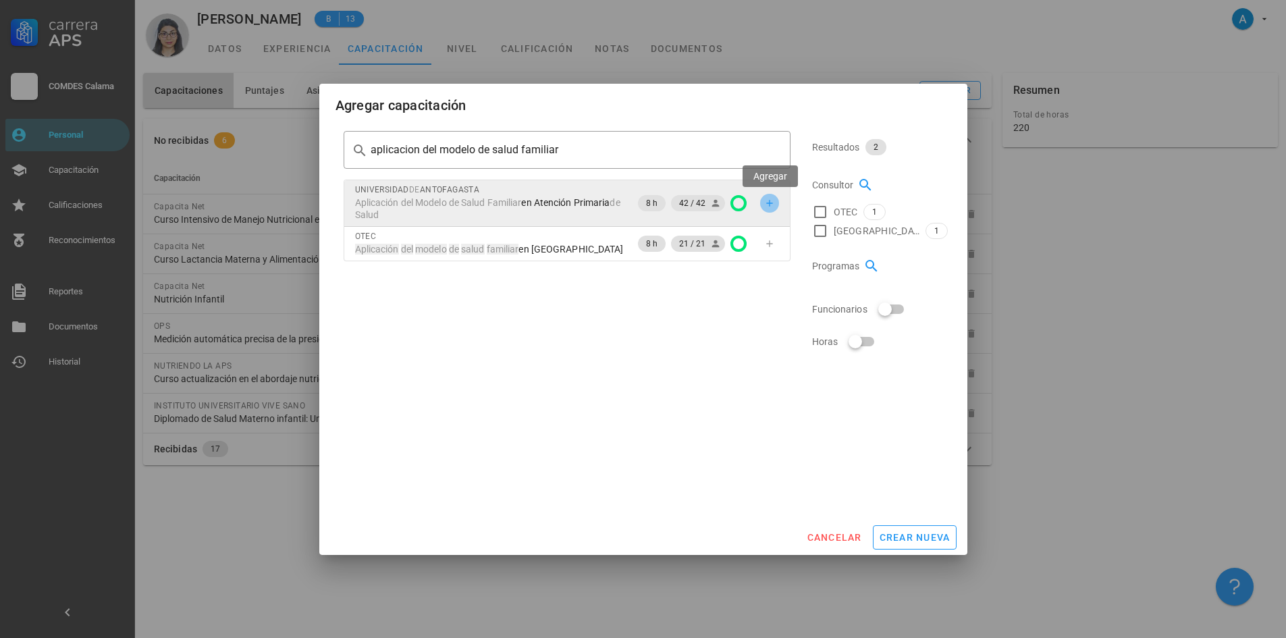
click at [770, 200] on icon "button" at bounding box center [769, 203] width 11 height 11
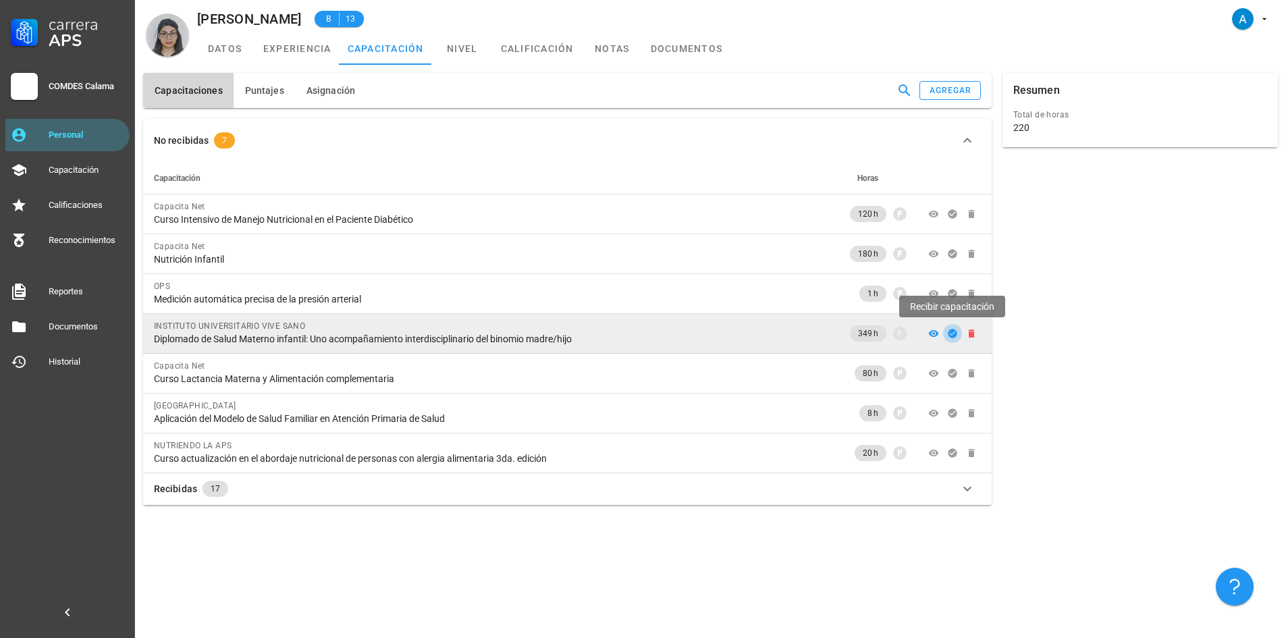
click at [951, 335] on icon "button" at bounding box center [952, 333] width 9 height 9
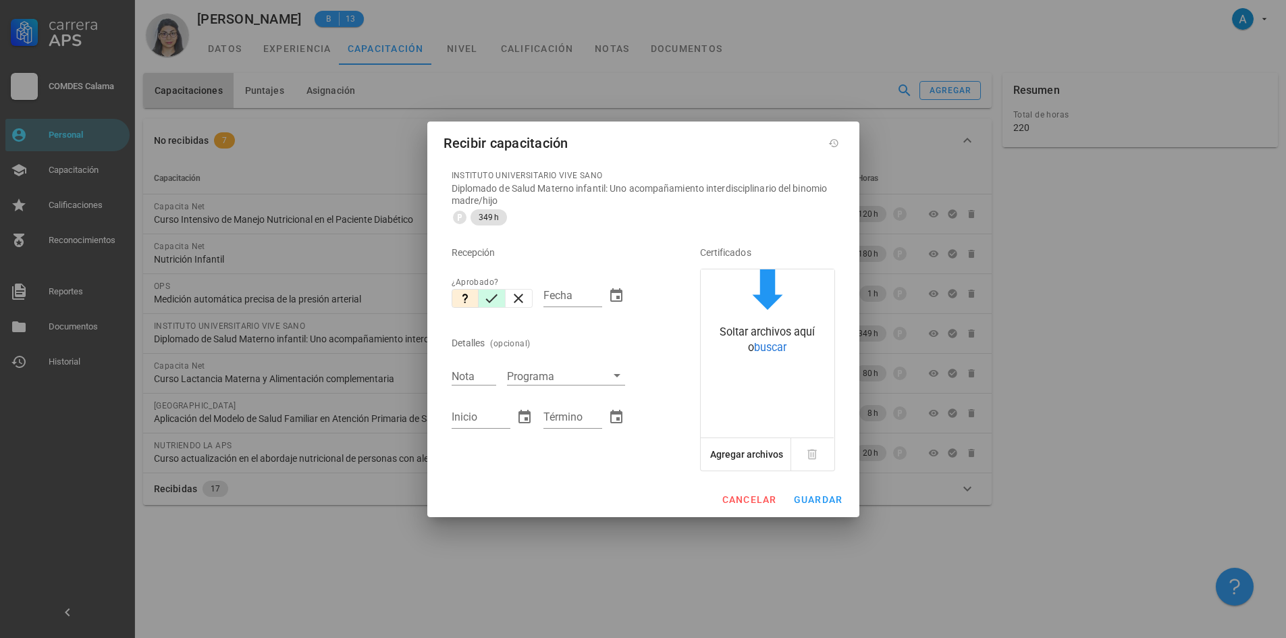
click at [496, 302] on icon "button" at bounding box center [491, 298] width 16 height 16
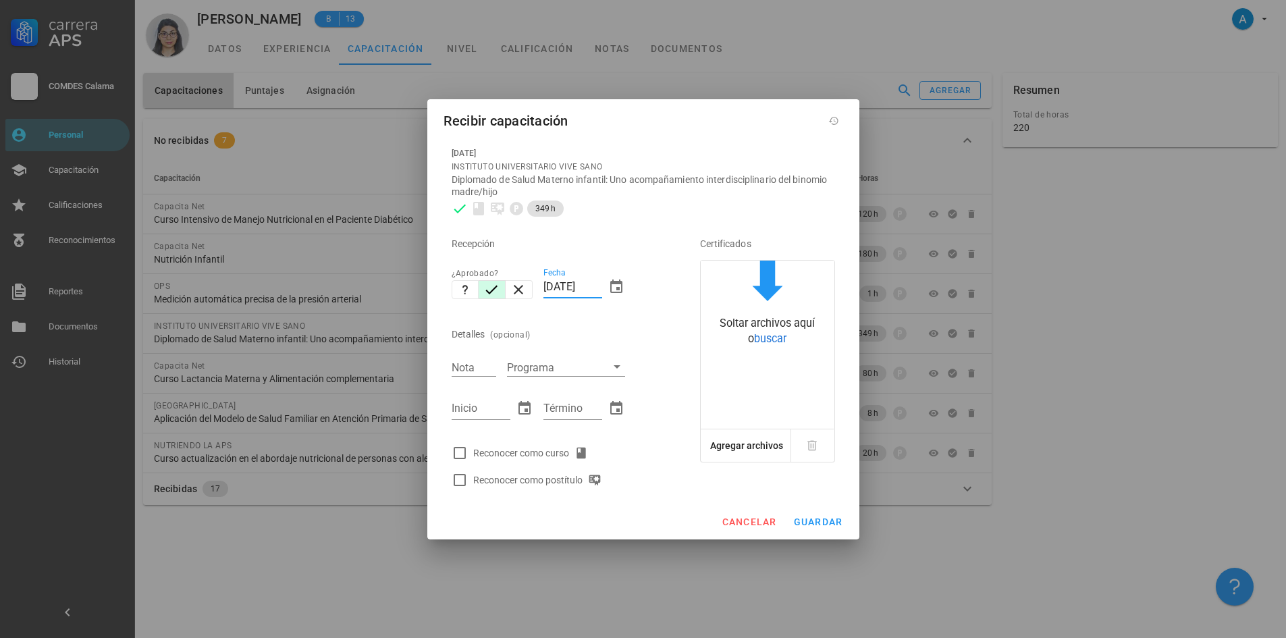
drag, startPoint x: 570, startPoint y: 284, endPoint x: 537, endPoint y: 284, distance: 33.1
click at [537, 284] on div "Recepción ¿Aprobado? Fecha [DATE] Detalles (opcional) Nota Programa Inicio Térm…" at bounding box center [556, 357] width 221 height 271
type input "[DATE]"
click at [477, 358] on input "Nota" at bounding box center [474, 367] width 45 height 18
type input "6,78"
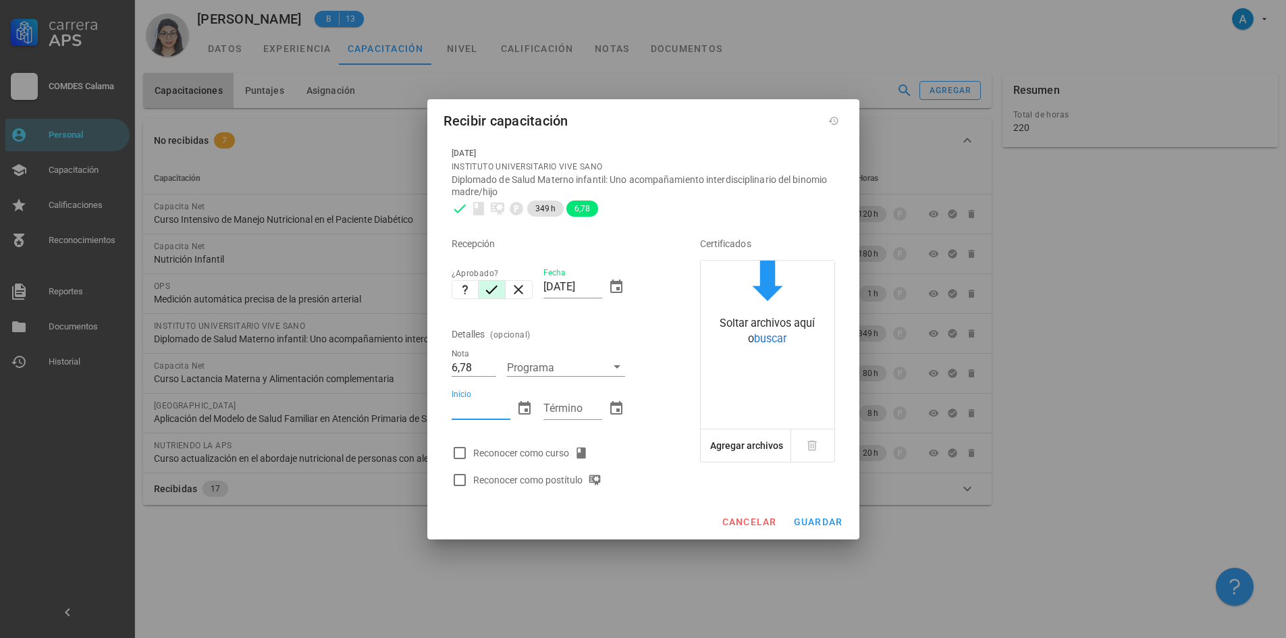
click at [475, 402] on input "Inicio" at bounding box center [481, 409] width 59 height 22
type input "[DATE]"
click at [570, 410] on input "Término" at bounding box center [572, 409] width 59 height 22
type input "[DATE]"
click at [459, 456] on div at bounding box center [459, 453] width 23 height 23
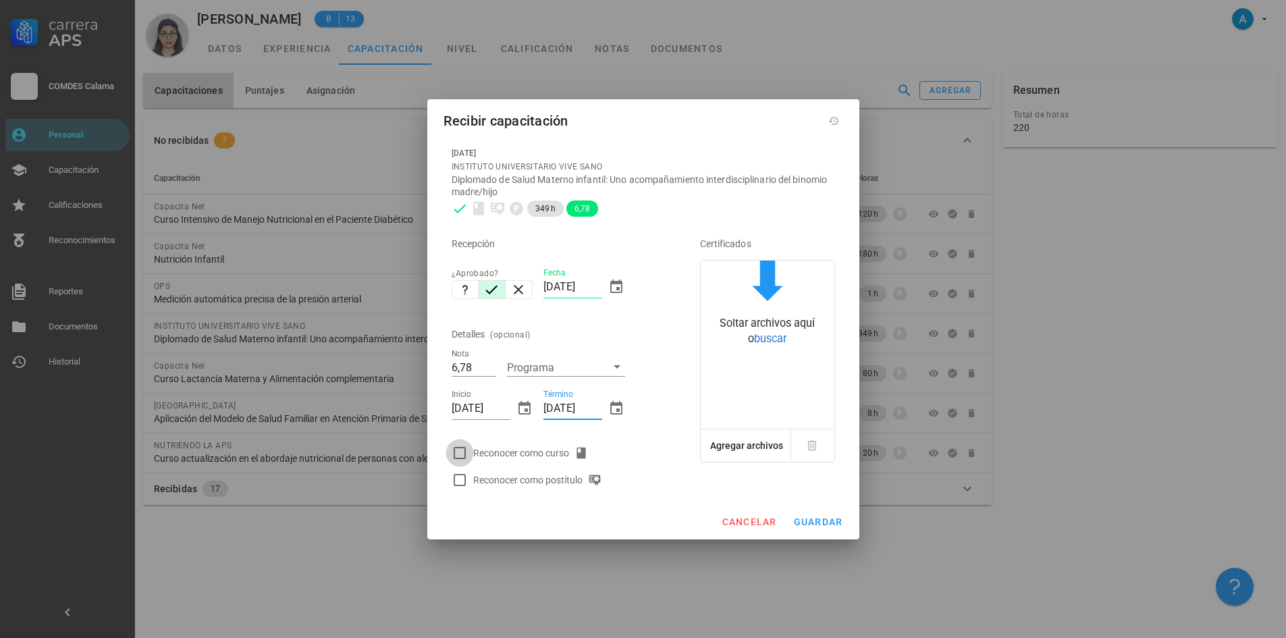
checkbox input "true"
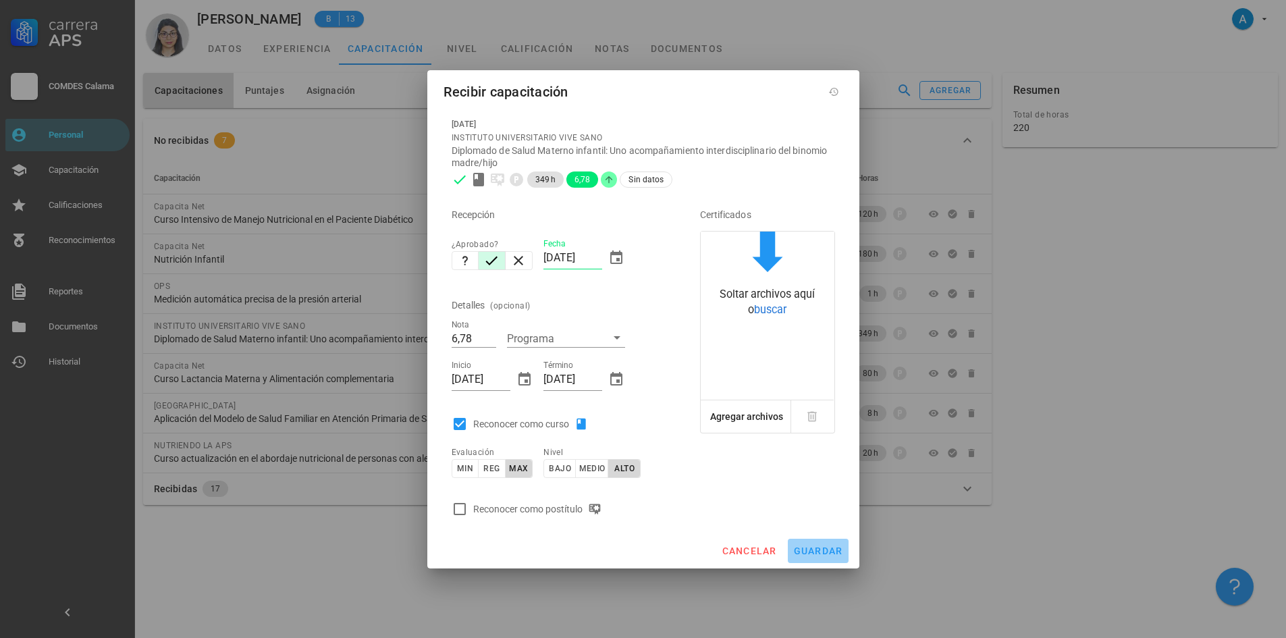
click at [822, 552] on span "guardar" at bounding box center [818, 551] width 50 height 11
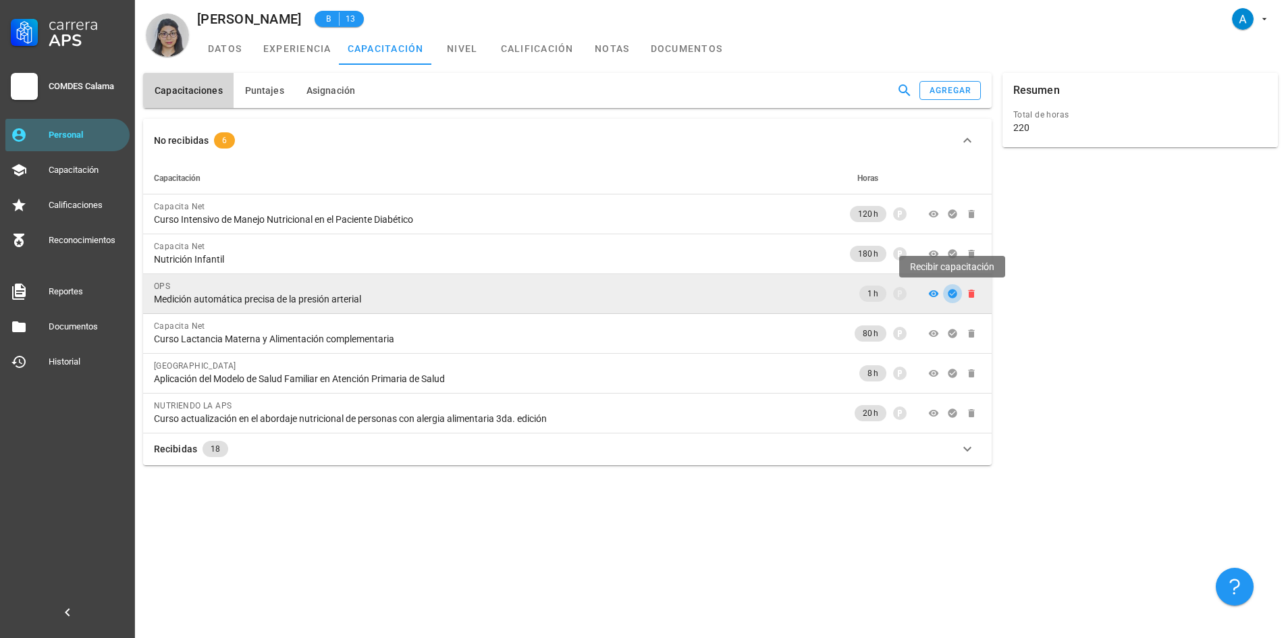
click at [952, 293] on icon "button" at bounding box center [952, 293] width 9 height 9
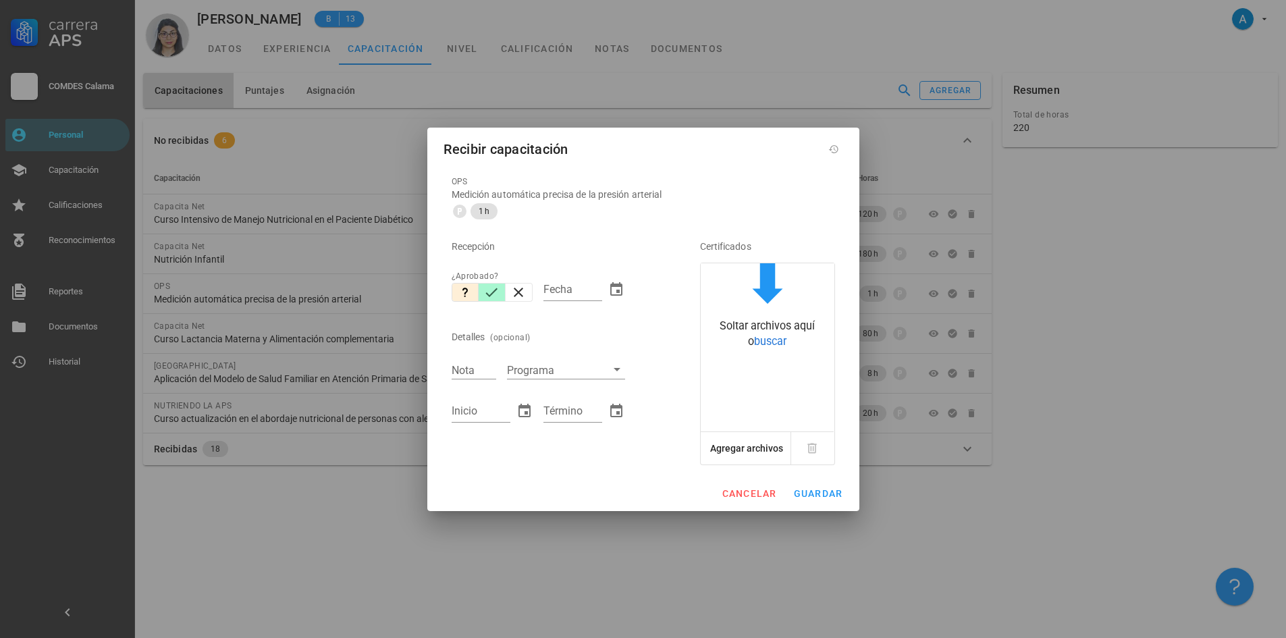
click at [494, 294] on icon "button" at bounding box center [491, 292] width 16 height 16
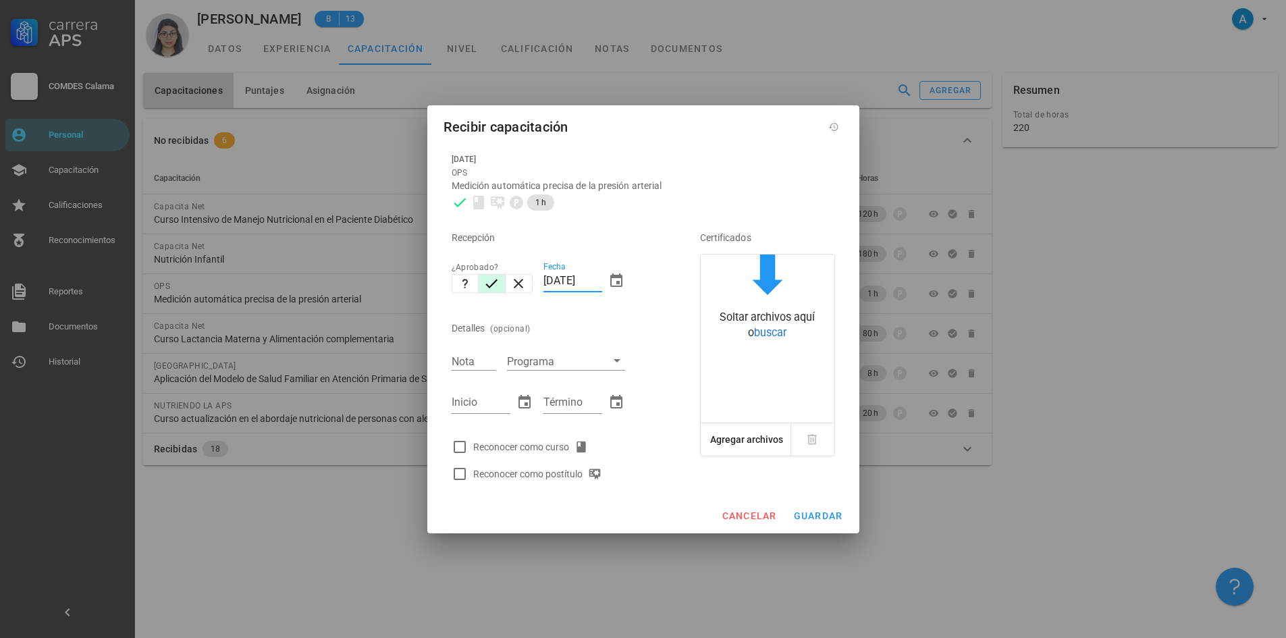
drag, startPoint x: 573, startPoint y: 279, endPoint x: 543, endPoint y: 282, distance: 30.6
click at [543, 282] on div "Fecha [DATE]" at bounding box center [584, 283] width 92 height 58
type input "[DATE]"
click at [464, 363] on input "Nota" at bounding box center [474, 361] width 45 height 18
type input "7,0"
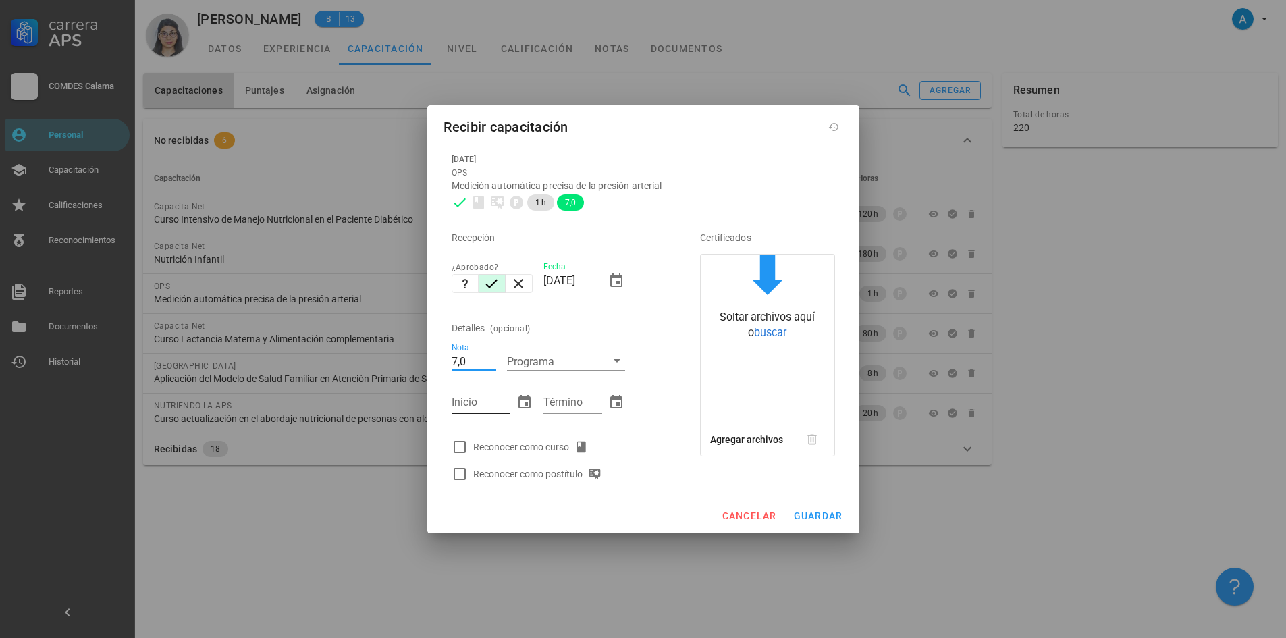
click at [483, 406] on input "Inicio" at bounding box center [481, 403] width 59 height 22
type input "[DATE]"
click at [575, 400] on input "Término" at bounding box center [572, 403] width 59 height 22
type input "[DATE]"
click at [461, 446] on div at bounding box center [459, 446] width 23 height 23
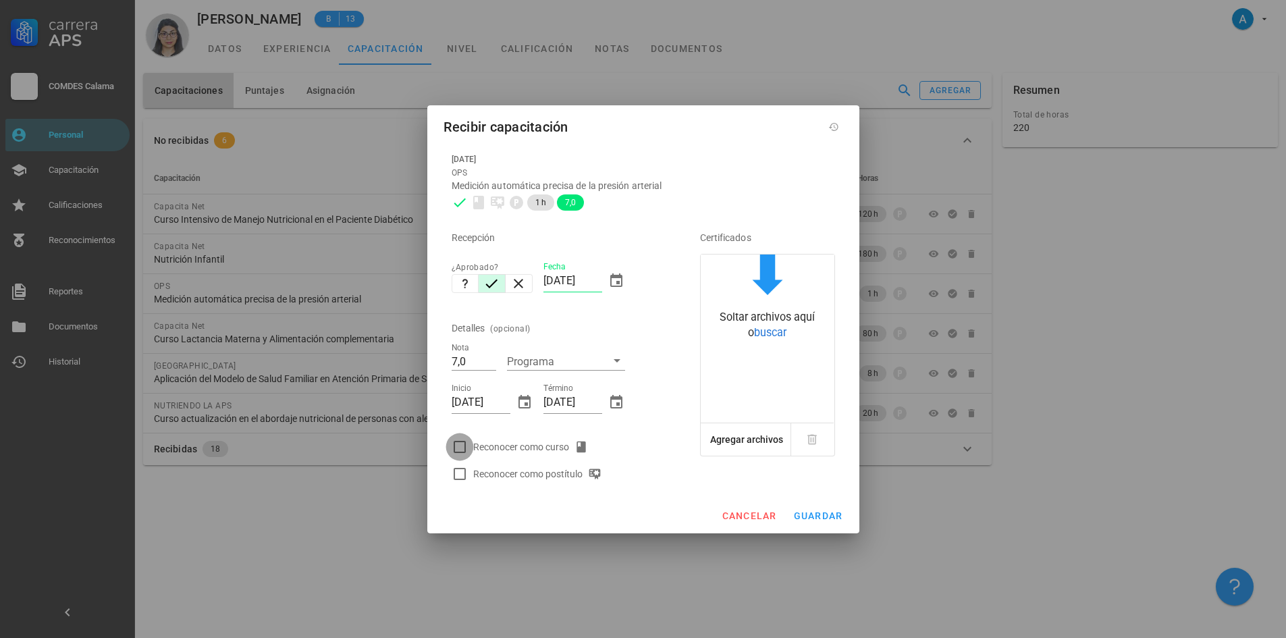
checkbox input "true"
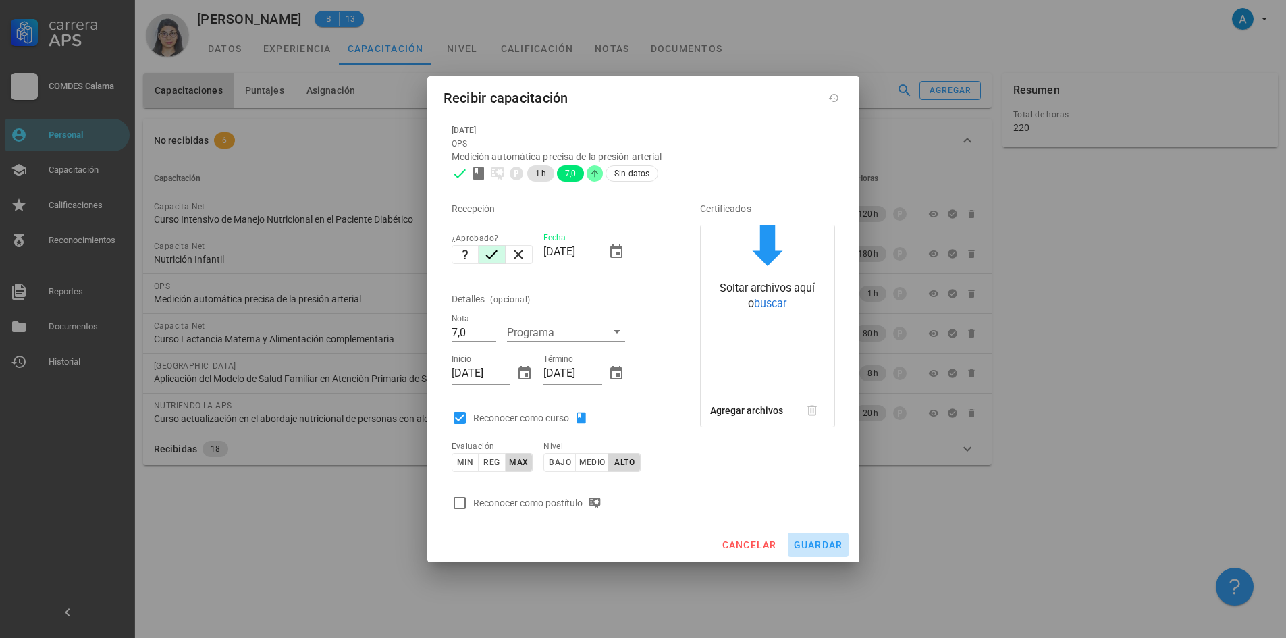
click at [815, 540] on span "guardar" at bounding box center [818, 544] width 50 height 11
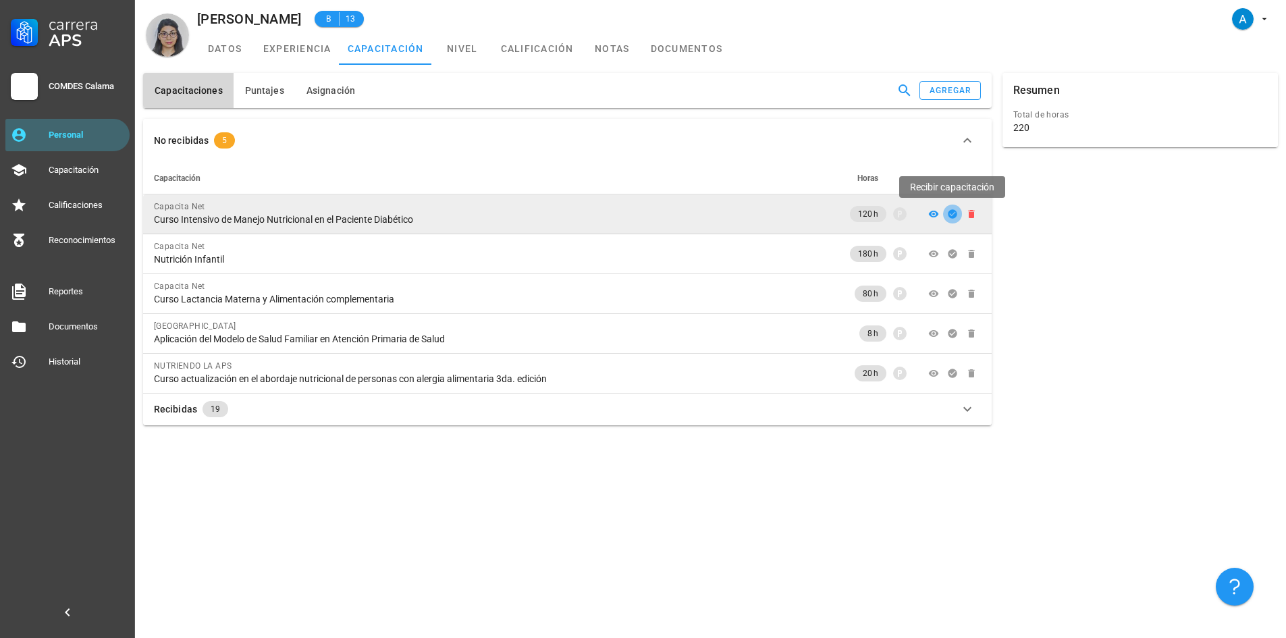
click at [953, 215] on icon "button" at bounding box center [952, 214] width 11 height 11
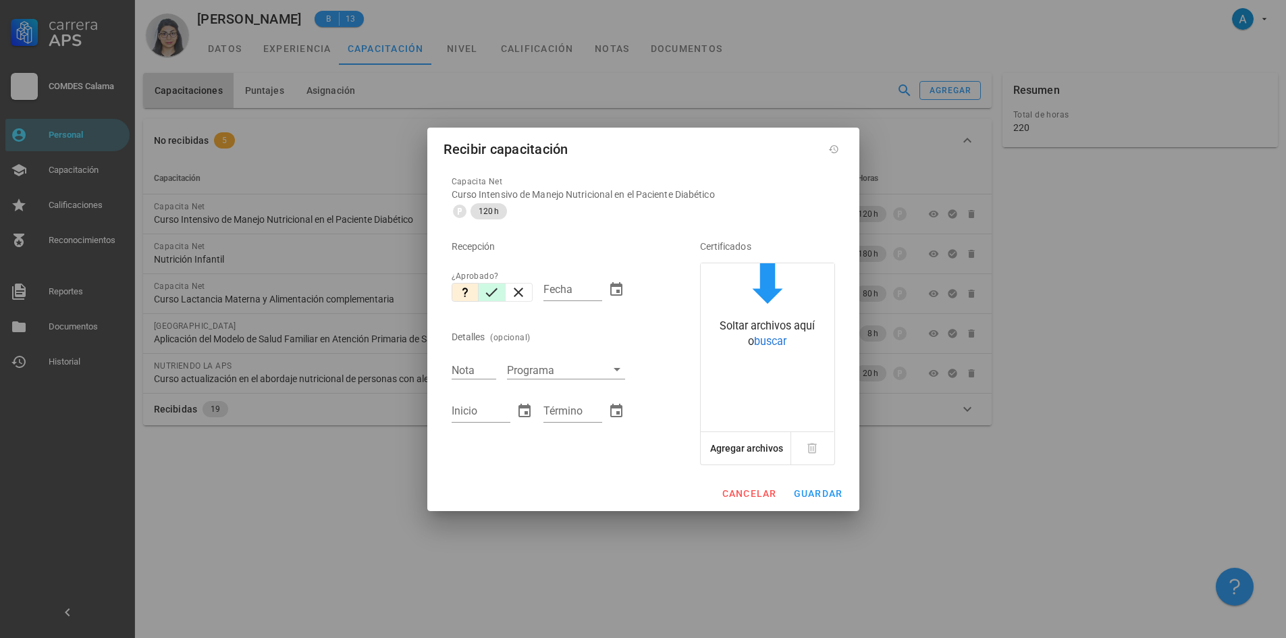
click at [493, 285] on icon "button" at bounding box center [491, 292] width 16 height 16
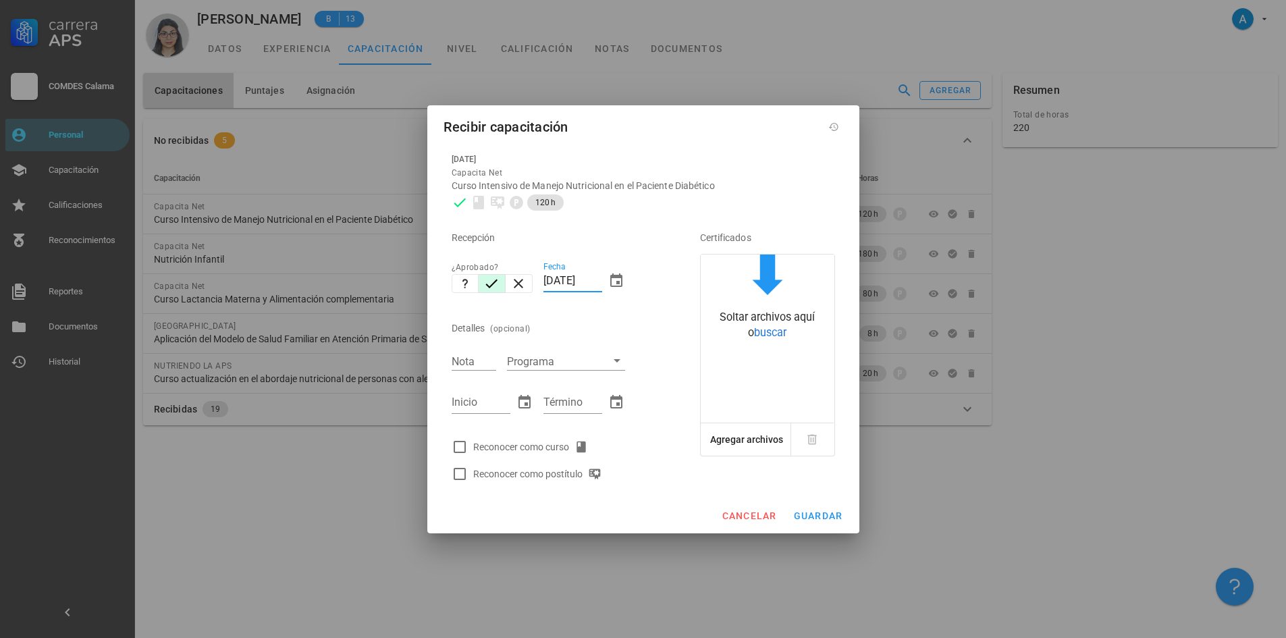
drag, startPoint x: 571, startPoint y: 280, endPoint x: 544, endPoint y: 275, distance: 27.4
click at [544, 275] on input "[DATE]" at bounding box center [572, 281] width 59 height 22
type input "[DATE]"
click at [464, 358] on input "Nota" at bounding box center [474, 361] width 45 height 18
type input "6,42"
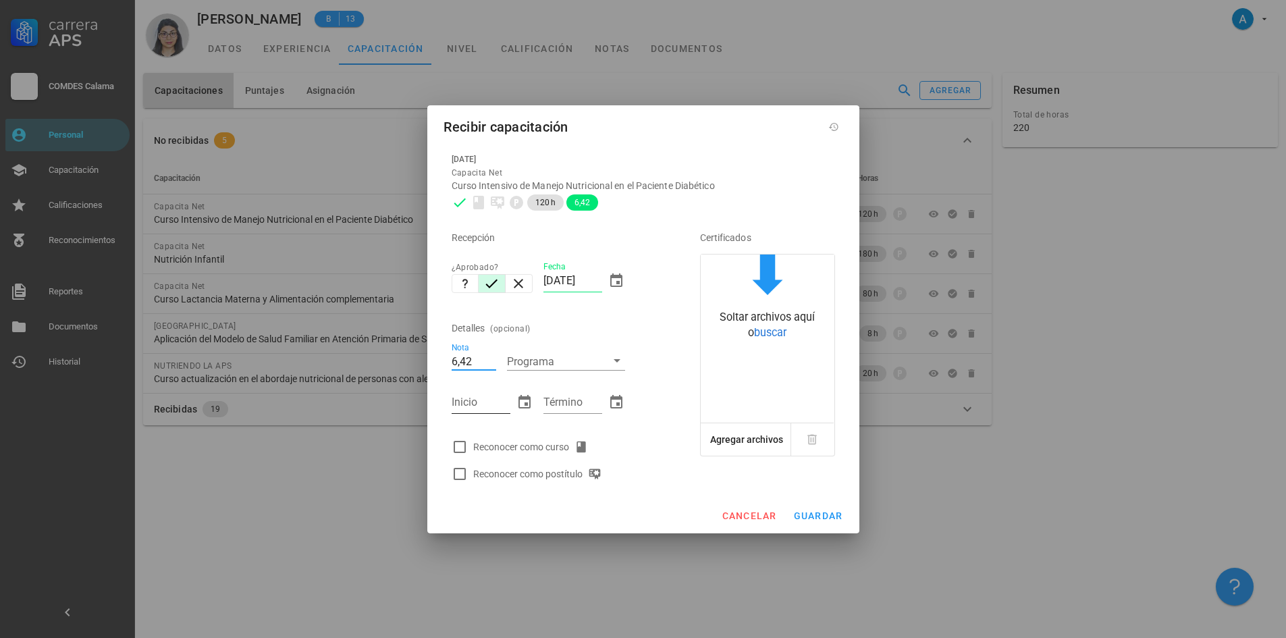
click at [487, 399] on input "Inicio" at bounding box center [481, 403] width 59 height 22
type input "[DATE]"
click at [548, 402] on input "Término" at bounding box center [572, 403] width 59 height 22
type input "[DATE]"
click at [464, 444] on div at bounding box center [459, 446] width 23 height 23
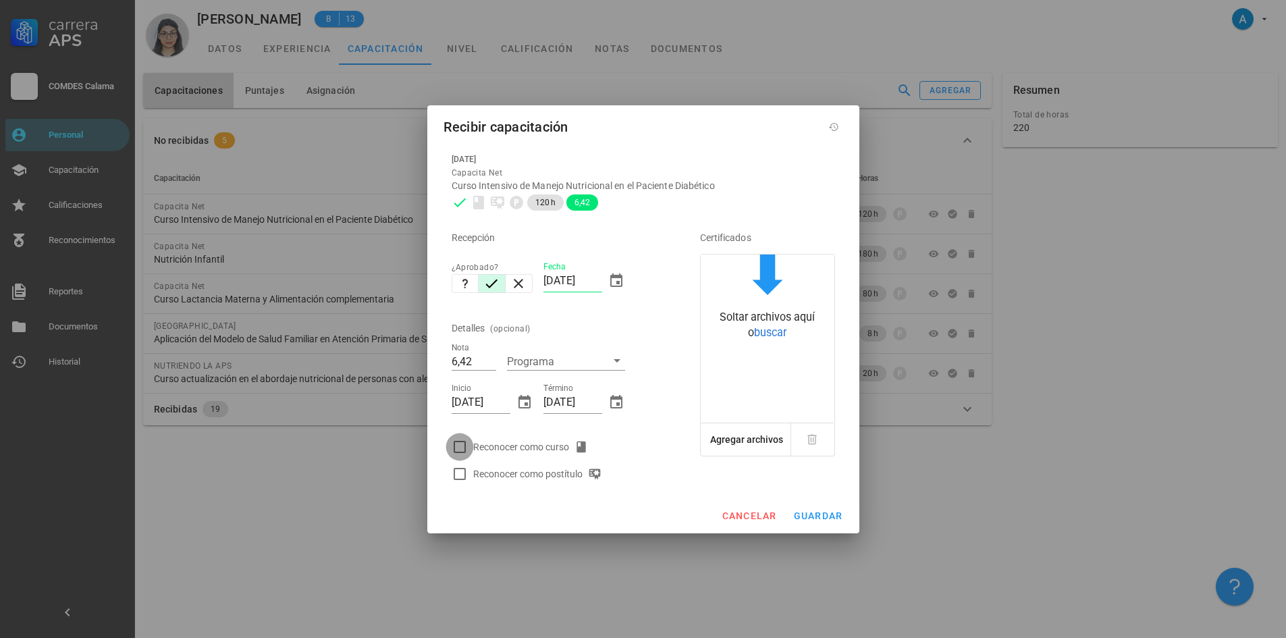
checkbox input "true"
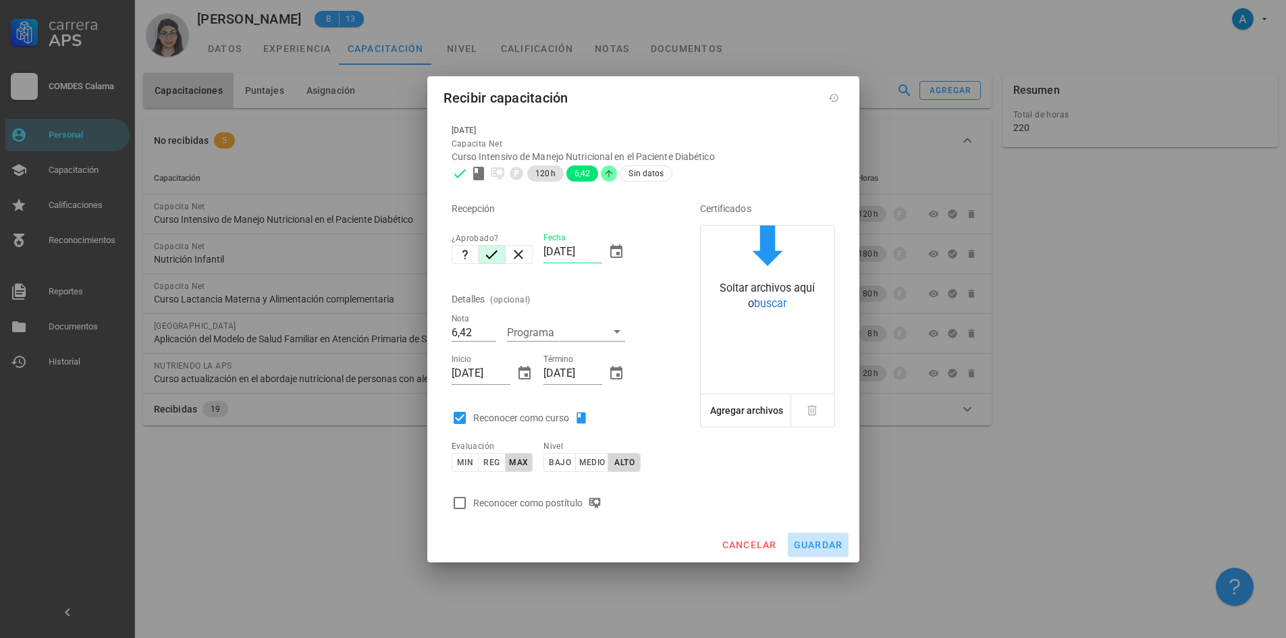
click at [816, 543] on span "guardar" at bounding box center [818, 544] width 50 height 11
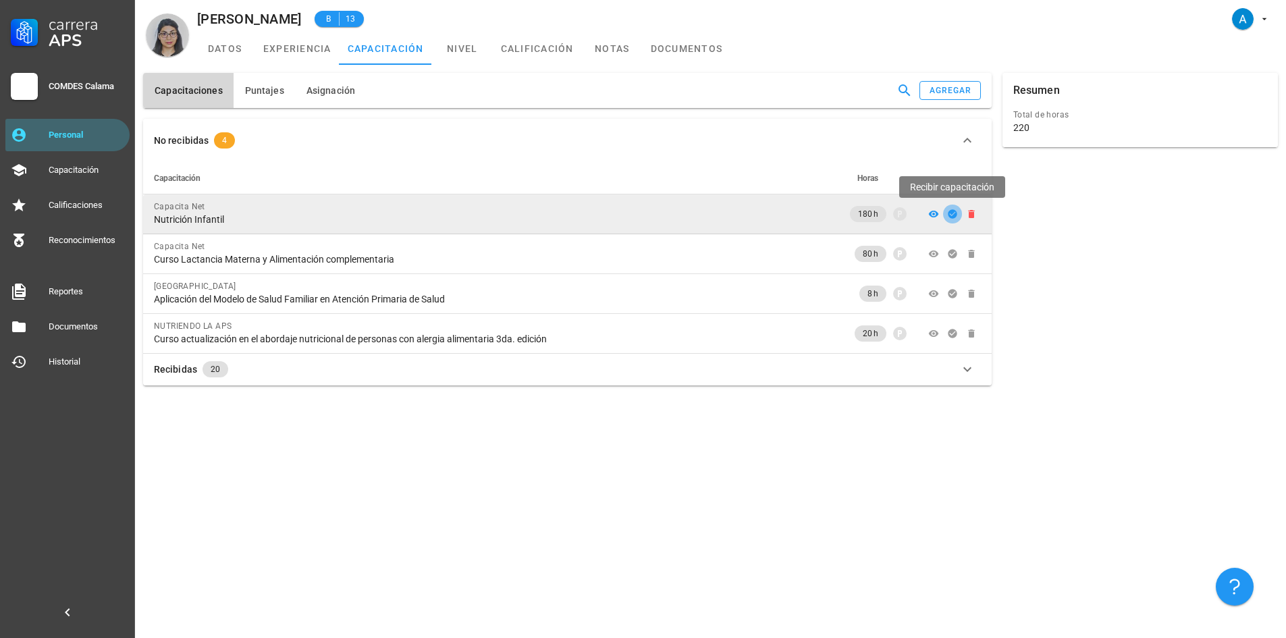
click at [953, 217] on icon "button" at bounding box center [952, 213] width 9 height 9
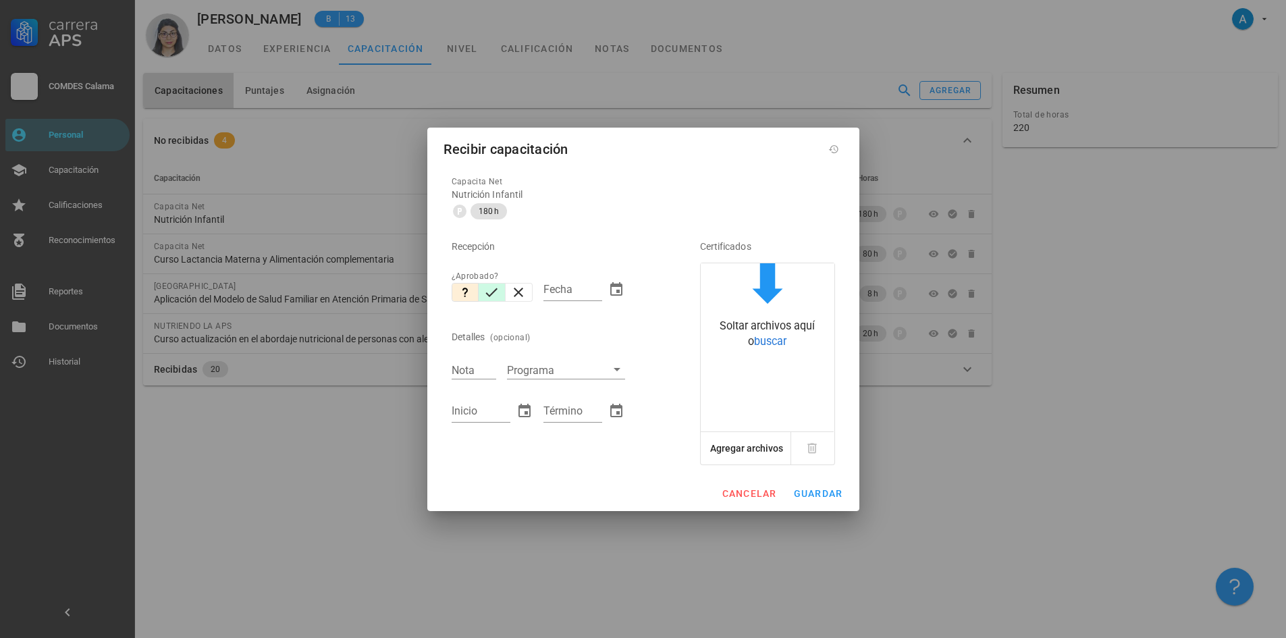
click at [493, 293] on icon "button" at bounding box center [492, 292] width 12 height 9
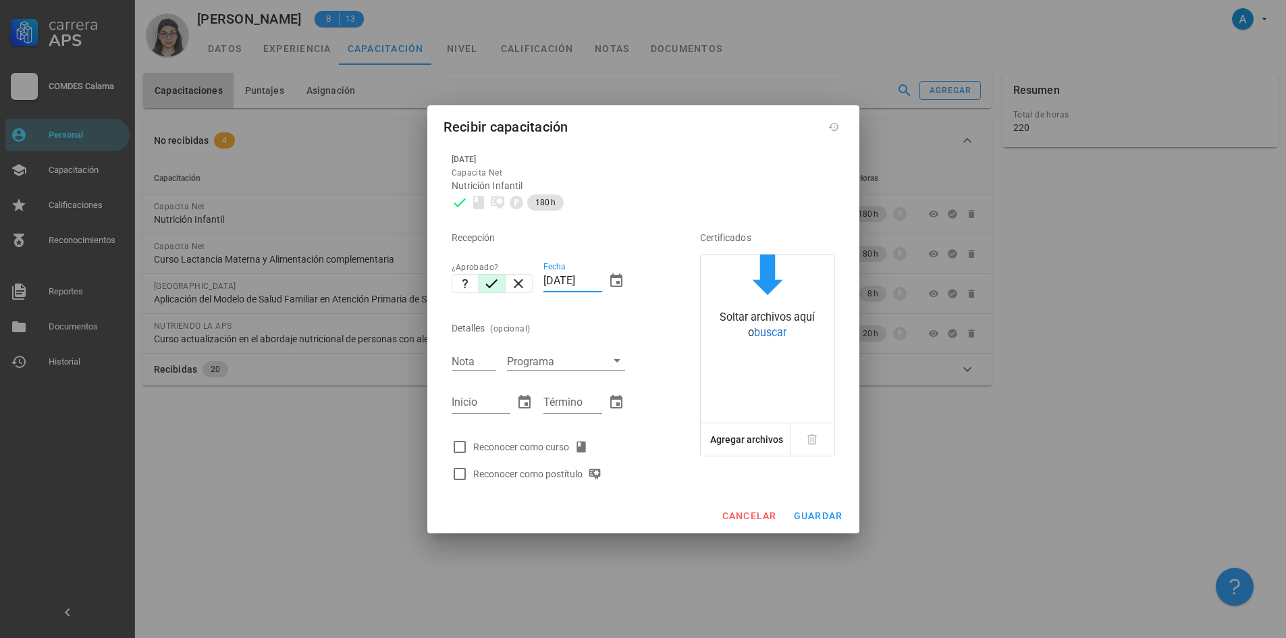
drag, startPoint x: 573, startPoint y: 279, endPoint x: 545, endPoint y: 280, distance: 28.4
click at [545, 280] on input "[DATE]" at bounding box center [572, 281] width 59 height 22
type input "[DATE]"
click at [464, 363] on input "Nota" at bounding box center [474, 361] width 45 height 18
type input "5,72"
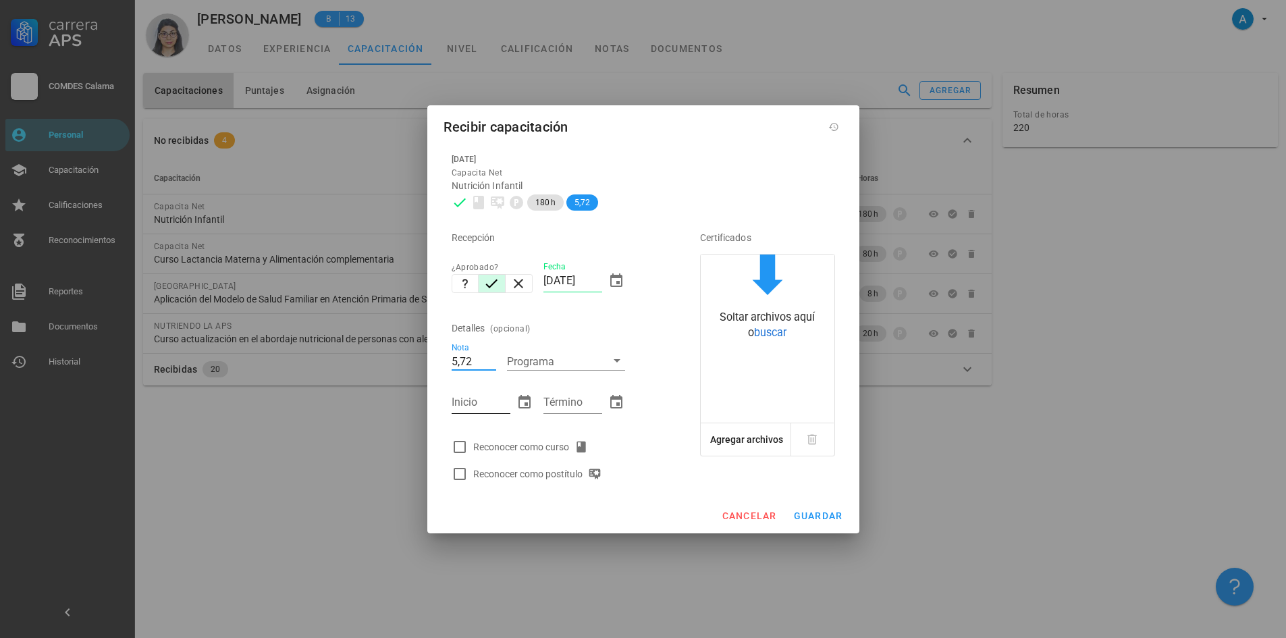
click at [474, 396] on input "Inicio" at bounding box center [481, 403] width 59 height 22
type input "[DATE]"
click at [569, 402] on input "Término" at bounding box center [572, 403] width 59 height 22
type input "[DATE]"
click at [461, 442] on div at bounding box center [459, 446] width 23 height 23
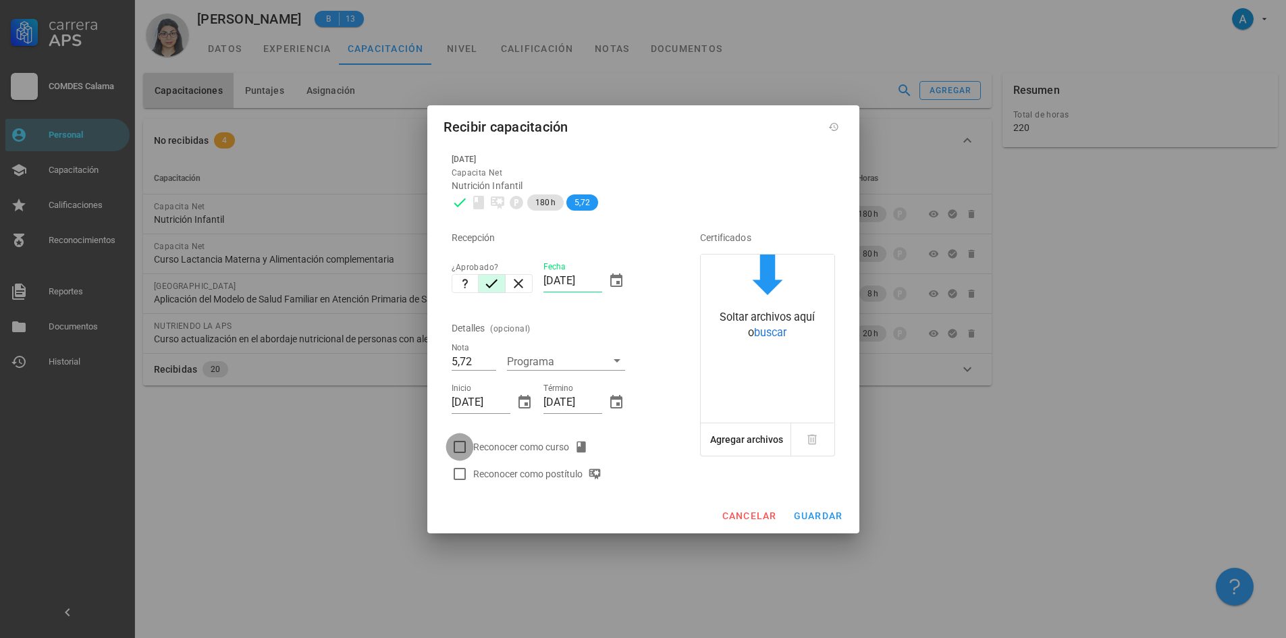
checkbox input "true"
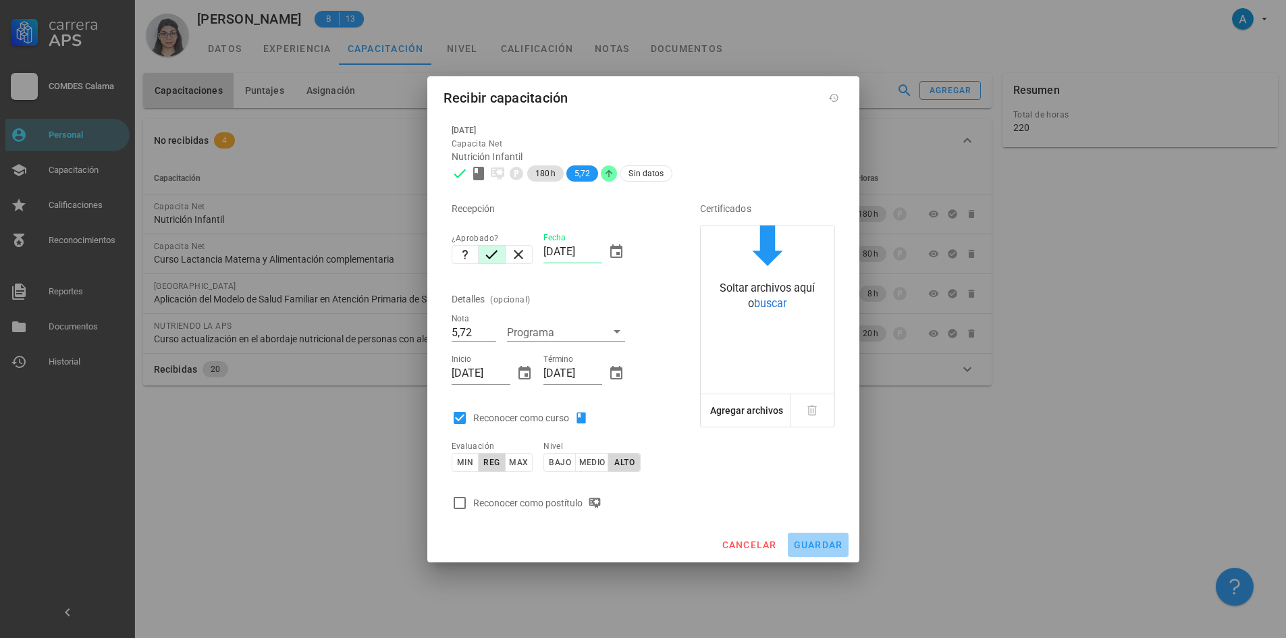
click at [804, 544] on span "guardar" at bounding box center [818, 544] width 50 height 11
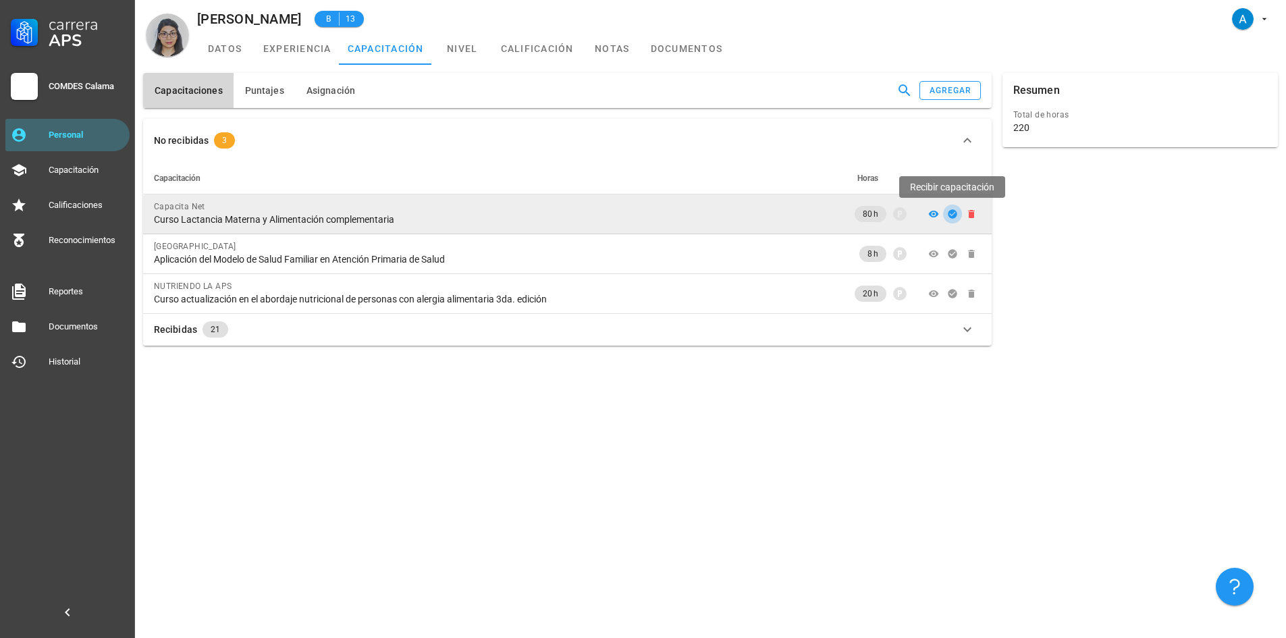
click at [951, 210] on icon "button" at bounding box center [952, 213] width 9 height 9
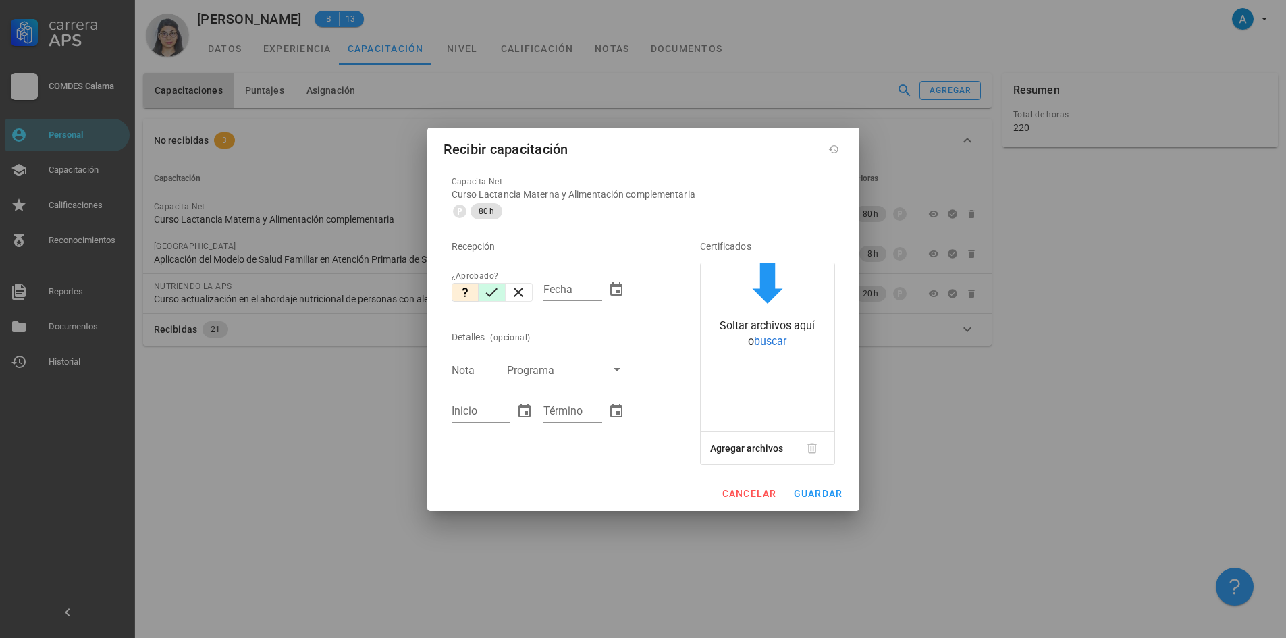
click at [495, 291] on icon "button" at bounding box center [492, 292] width 12 height 9
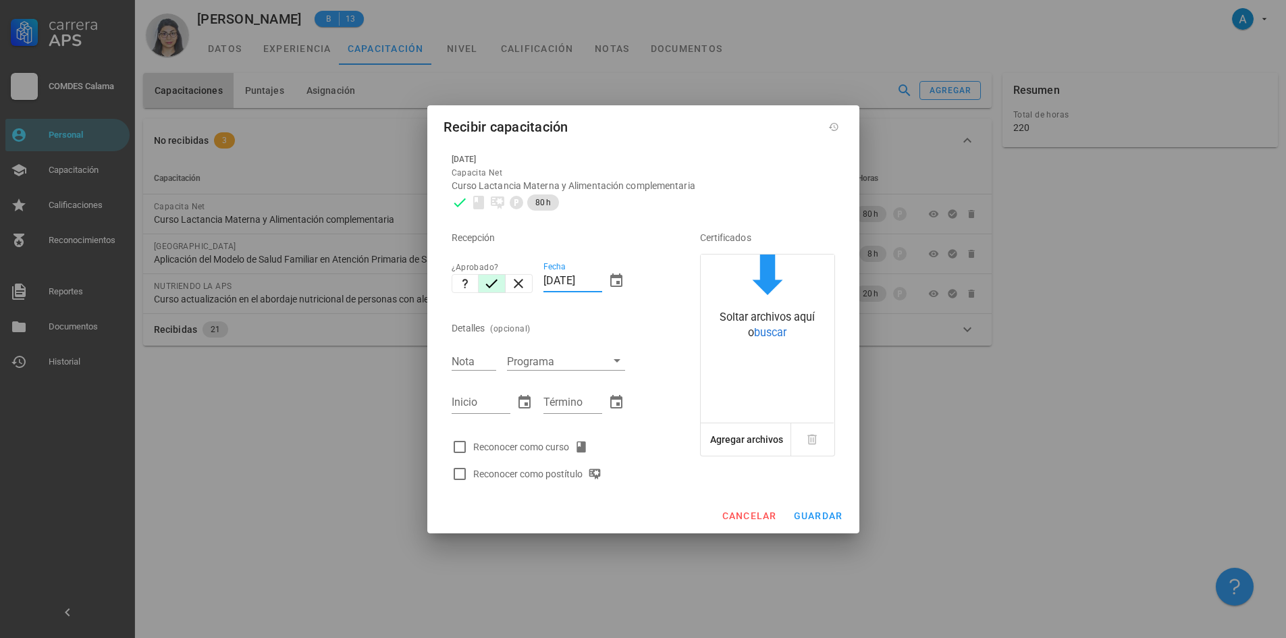
drag, startPoint x: 571, startPoint y: 275, endPoint x: 546, endPoint y: 275, distance: 25.0
click at [546, 275] on input "[DATE]" at bounding box center [572, 281] width 59 height 22
type input "[DATE]"
click at [464, 360] on input "Nota" at bounding box center [474, 361] width 45 height 18
type input "6,26"
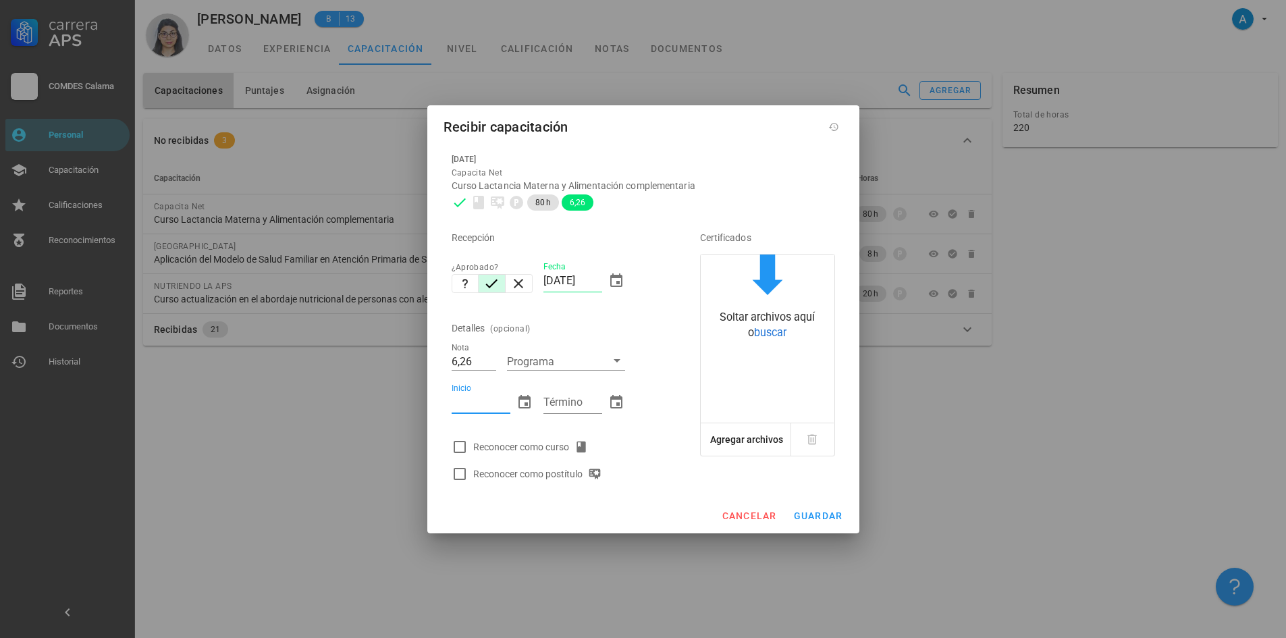
click at [471, 404] on input "Inicio" at bounding box center [481, 403] width 59 height 22
type input "[DATE]"
click at [560, 394] on div "Término" at bounding box center [572, 403] width 59 height 22
type input "[DATE]"
click at [458, 446] on div at bounding box center [459, 446] width 23 height 23
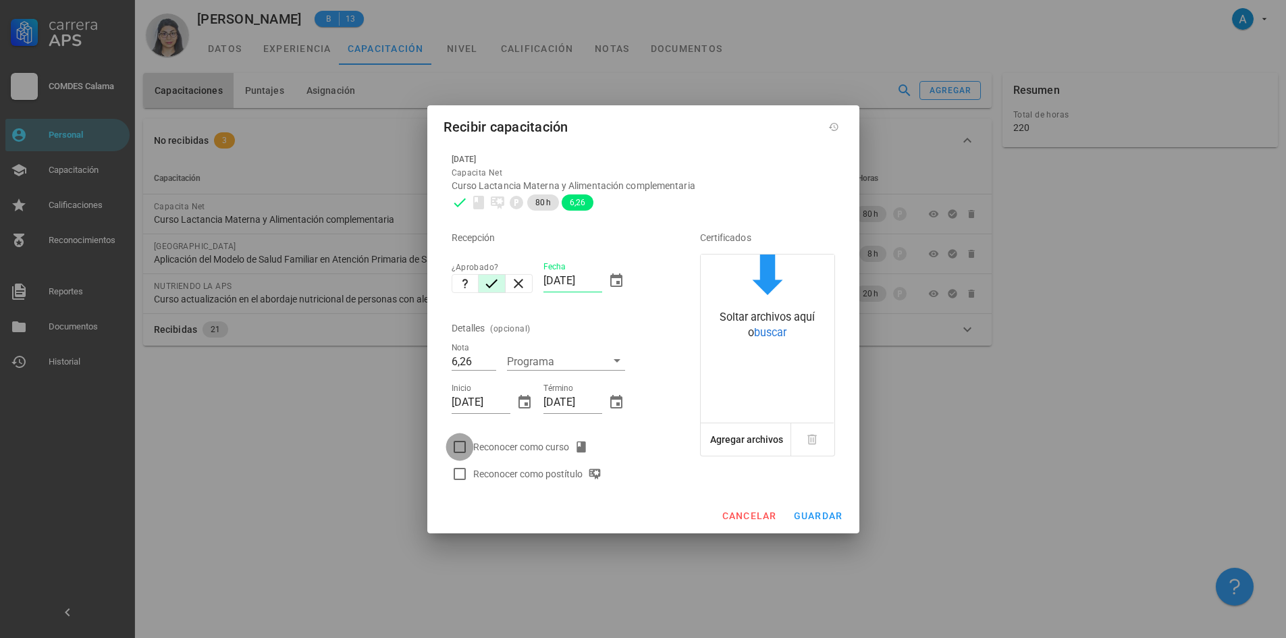
checkbox input "true"
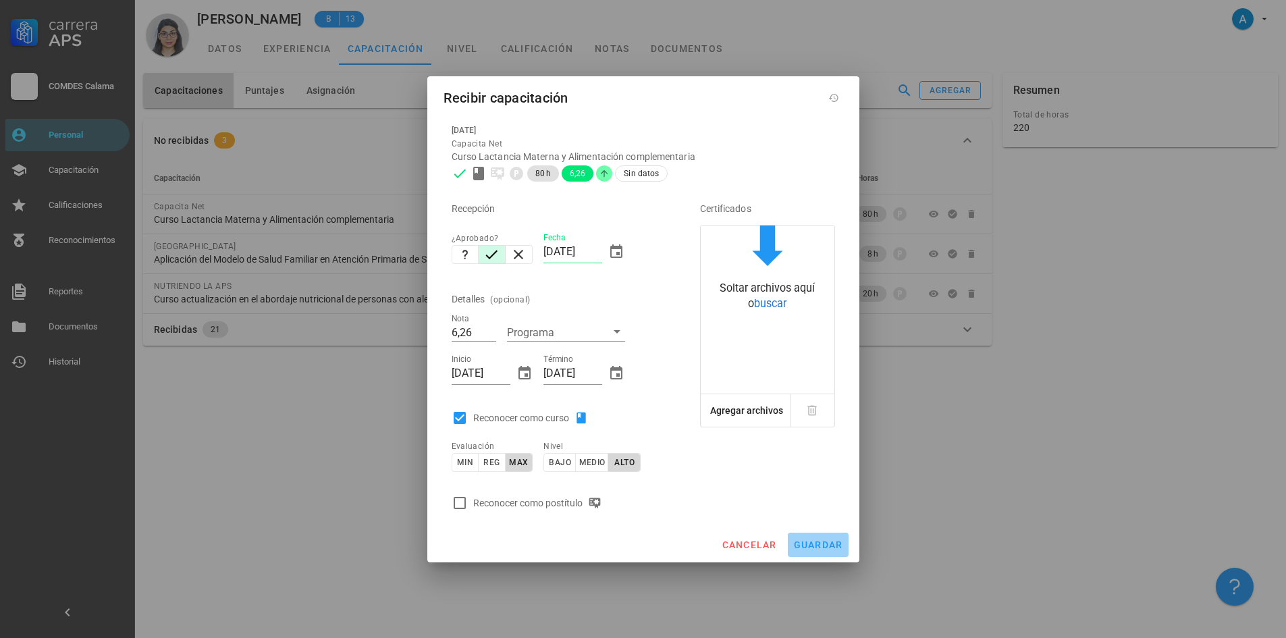
click at [837, 546] on span "guardar" at bounding box center [818, 544] width 50 height 11
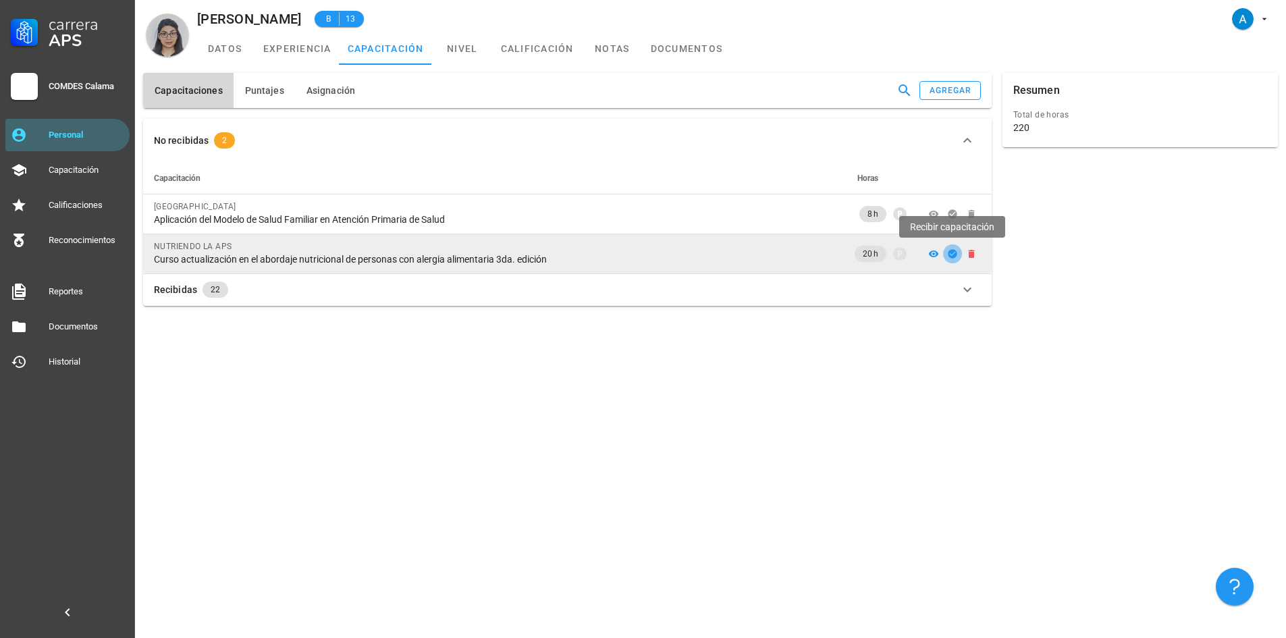
click at [952, 252] on icon "button" at bounding box center [952, 253] width 9 height 9
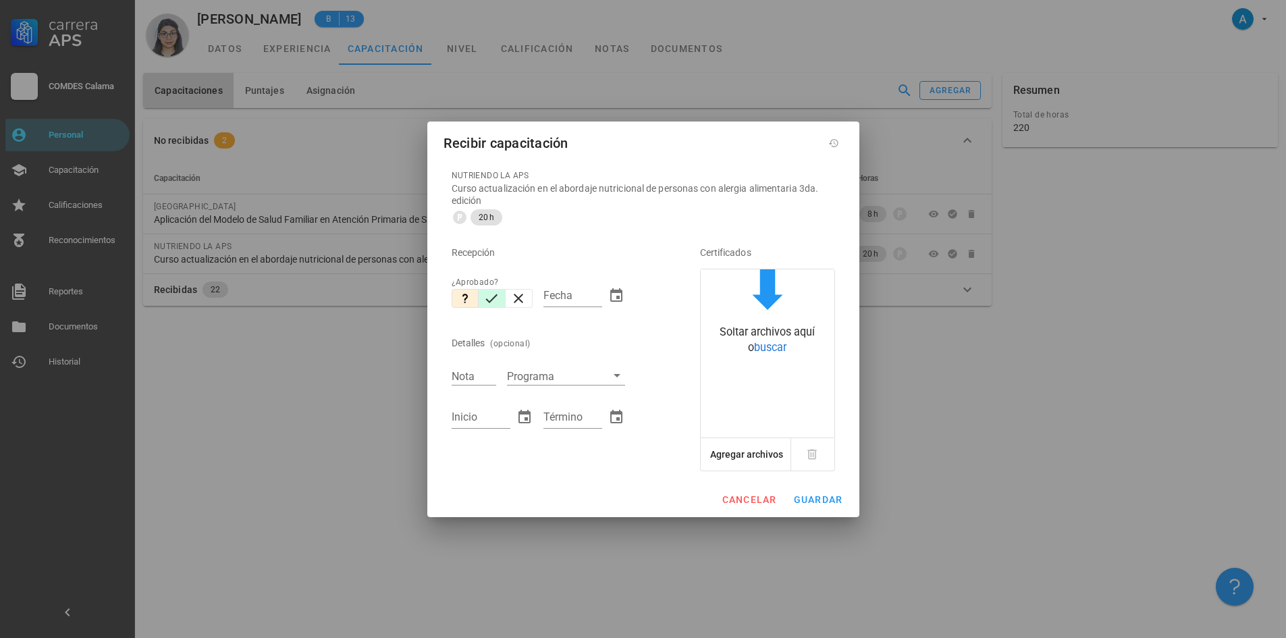
click at [486, 303] on icon "button" at bounding box center [491, 298] width 16 height 16
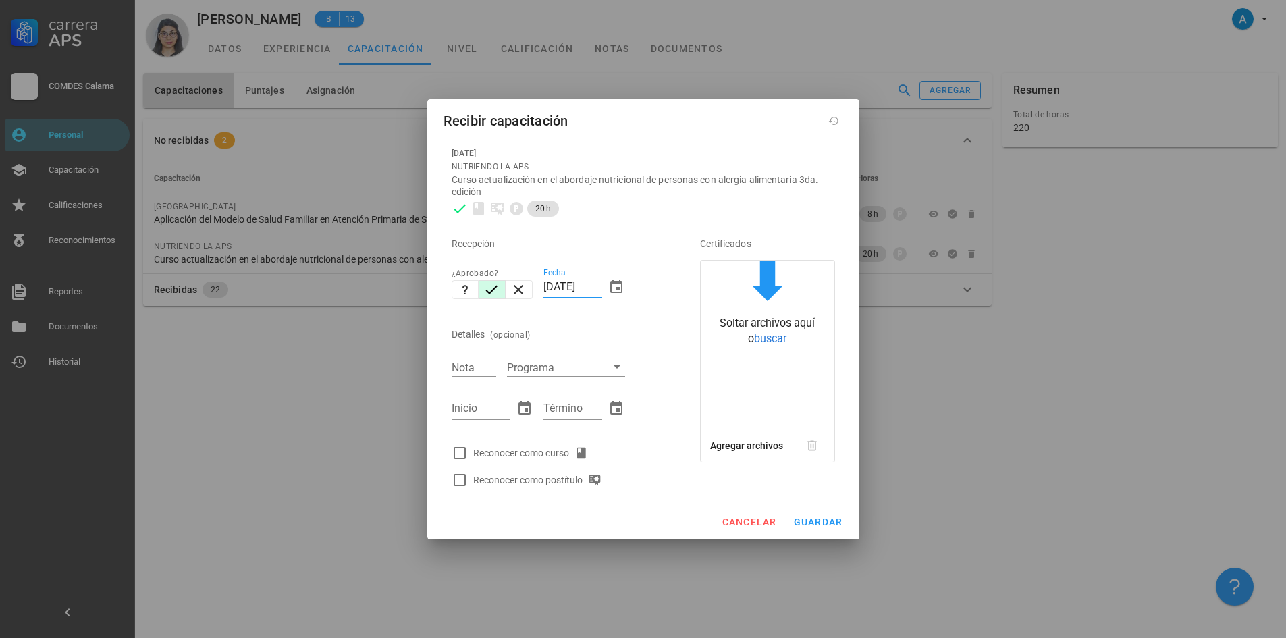
drag, startPoint x: 570, startPoint y: 284, endPoint x: 544, endPoint y: 285, distance: 26.4
click at [544, 285] on input "[DATE]" at bounding box center [572, 287] width 59 height 22
type input "[DATE]"
click at [471, 368] on input "Nota" at bounding box center [474, 367] width 45 height 18
type input "6,3"
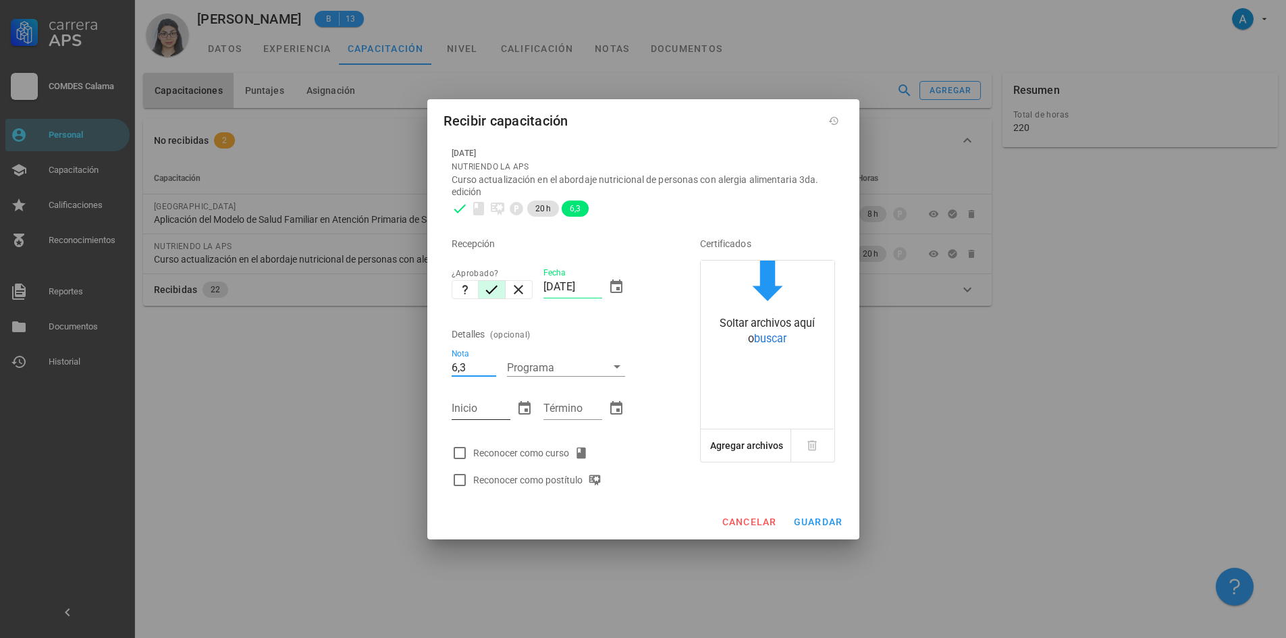
click at [477, 402] on input "Inicio" at bounding box center [481, 409] width 59 height 22
type input "[DATE]"
click at [573, 406] on div "Término" at bounding box center [572, 409] width 59 height 22
type input "[DATE]"
click at [459, 452] on div at bounding box center [459, 453] width 23 height 23
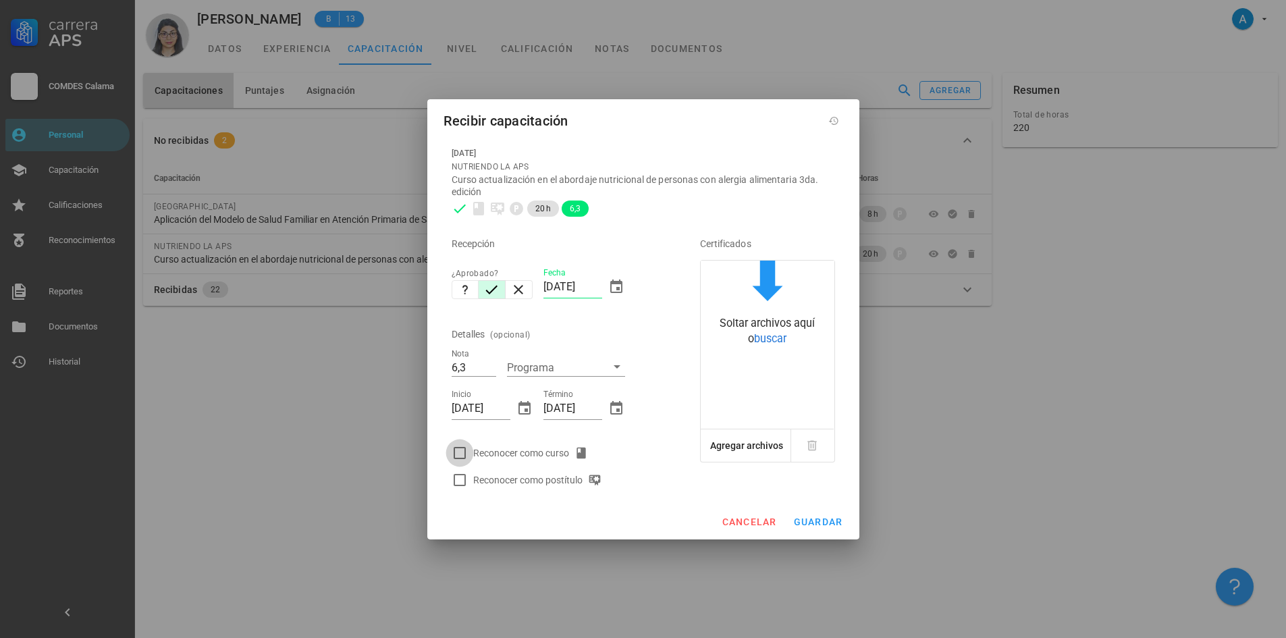
checkbox input "true"
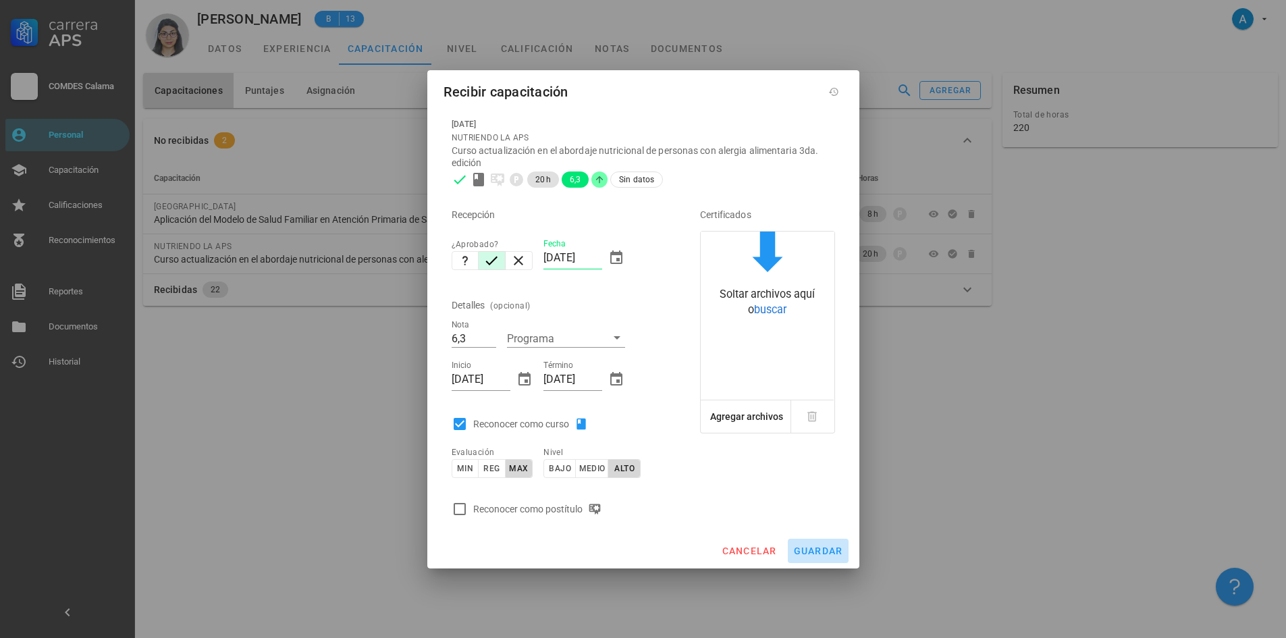
click at [805, 542] on button "guardar" at bounding box center [818, 551] width 61 height 24
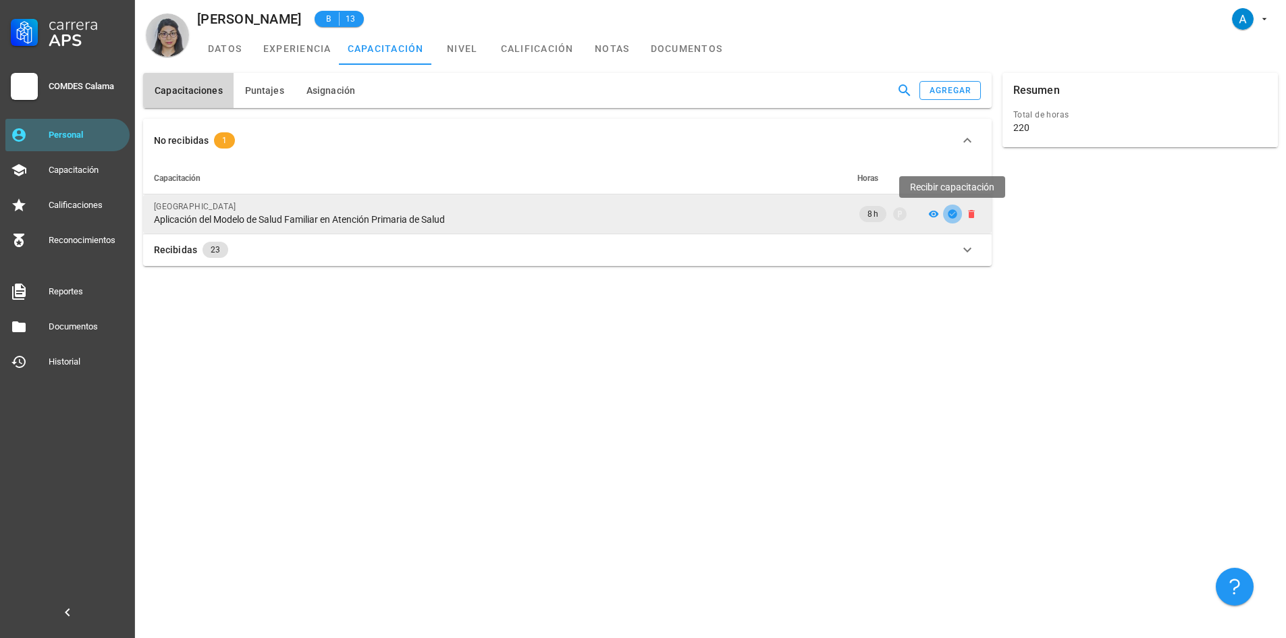
click at [953, 212] on icon "button" at bounding box center [952, 213] width 9 height 9
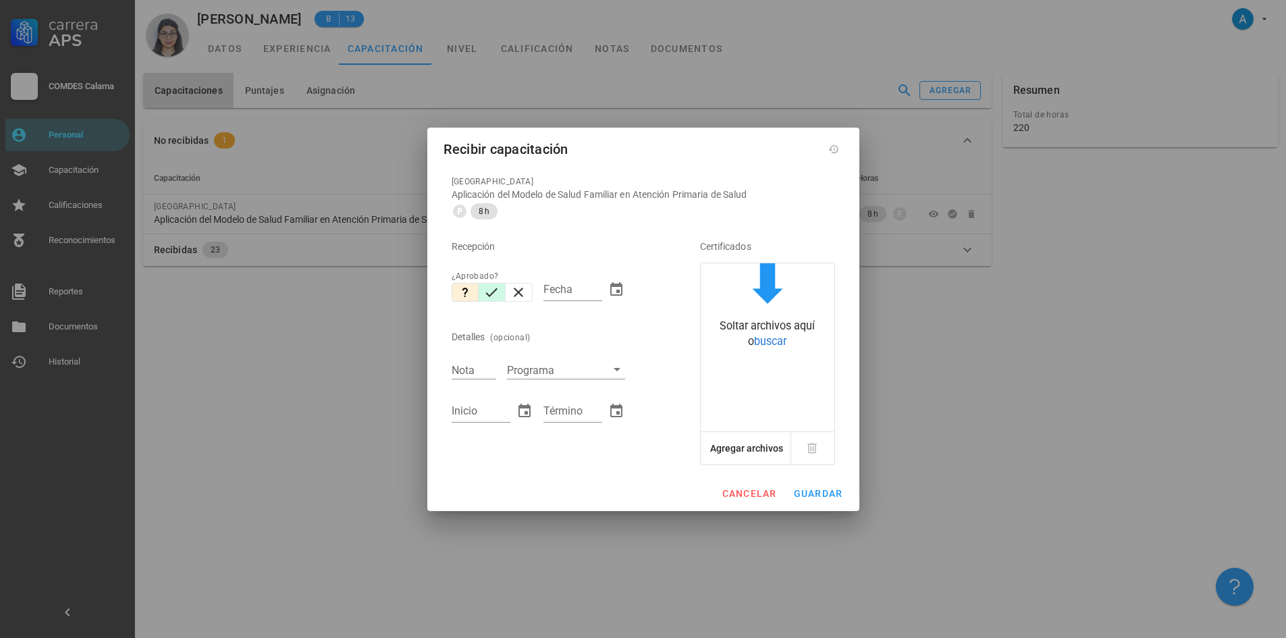
click at [489, 297] on icon "button" at bounding box center [491, 292] width 16 height 16
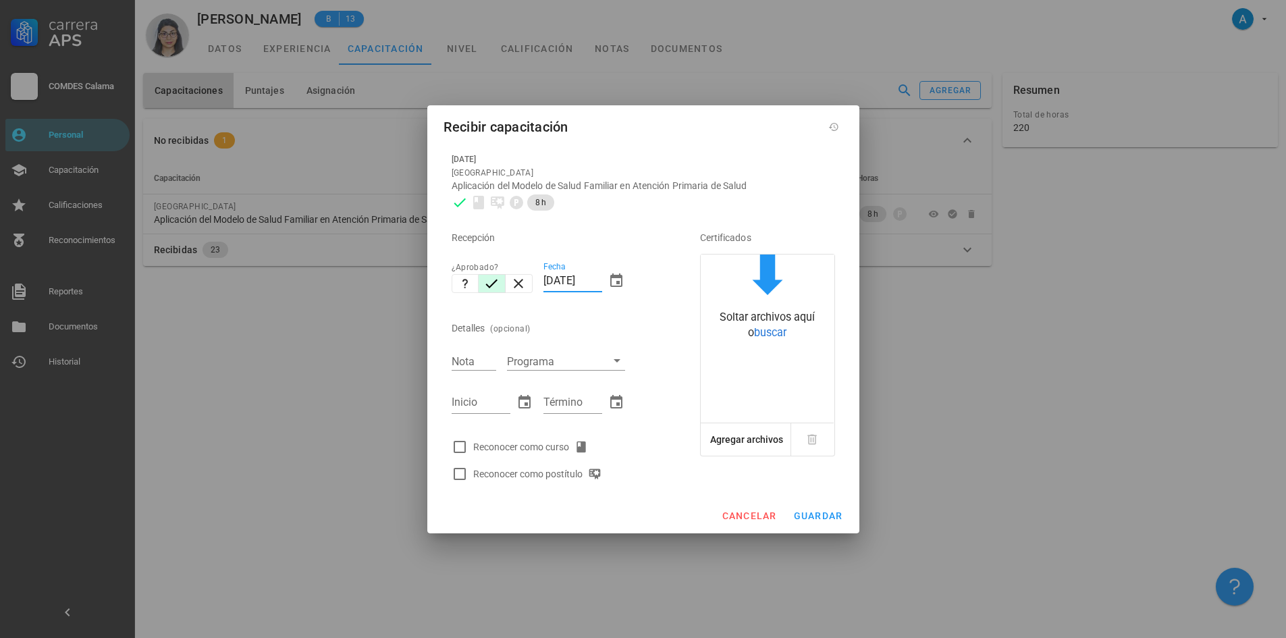
drag, startPoint x: 573, startPoint y: 277, endPoint x: 543, endPoint y: 281, distance: 30.6
click at [543, 281] on div "Fecha [DATE]" at bounding box center [584, 283] width 92 height 58
type input "[DATE]"
click at [462, 358] on input "Nota" at bounding box center [474, 361] width 45 height 18
type input "6,8"
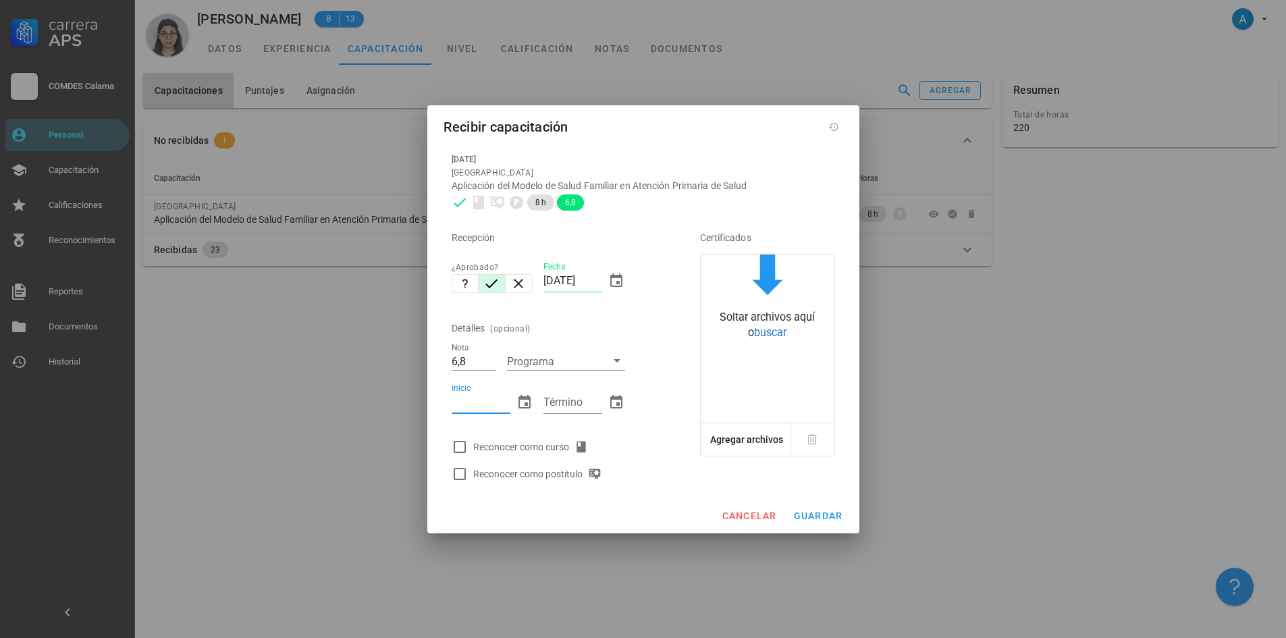
click at [492, 402] on input "Inicio" at bounding box center [481, 403] width 59 height 22
type input "[DATE]"
click at [578, 406] on input "Término" at bounding box center [572, 403] width 59 height 22
type input "[DATE]"
click at [457, 446] on div at bounding box center [459, 446] width 23 height 23
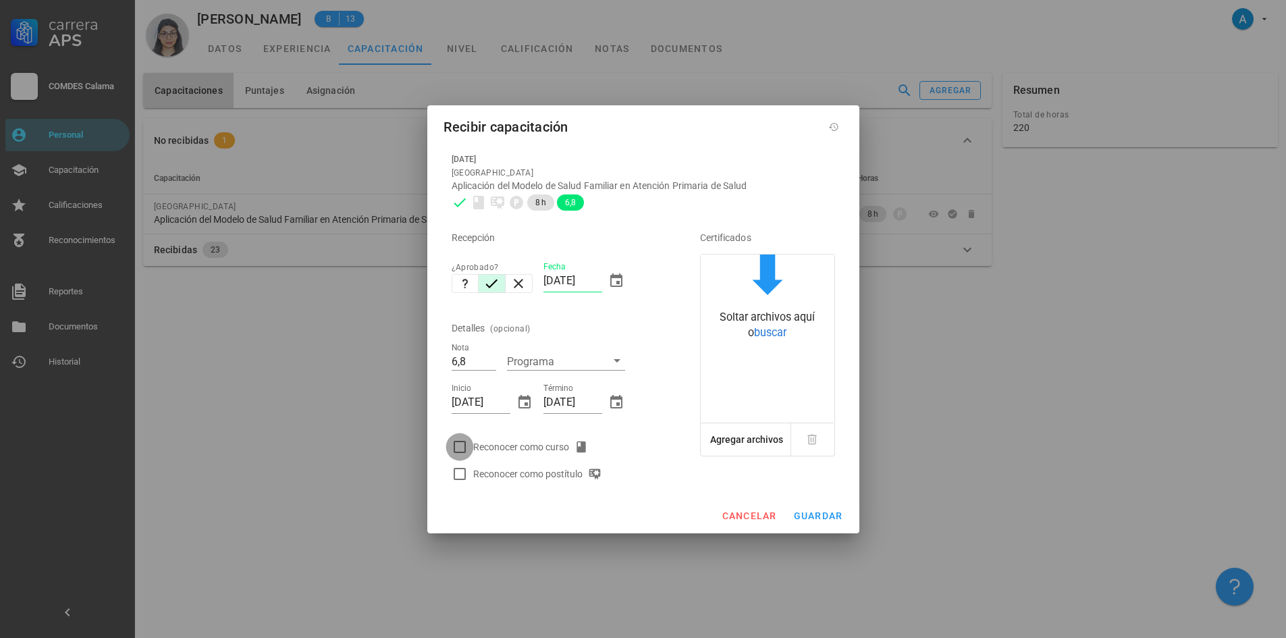
checkbox input "true"
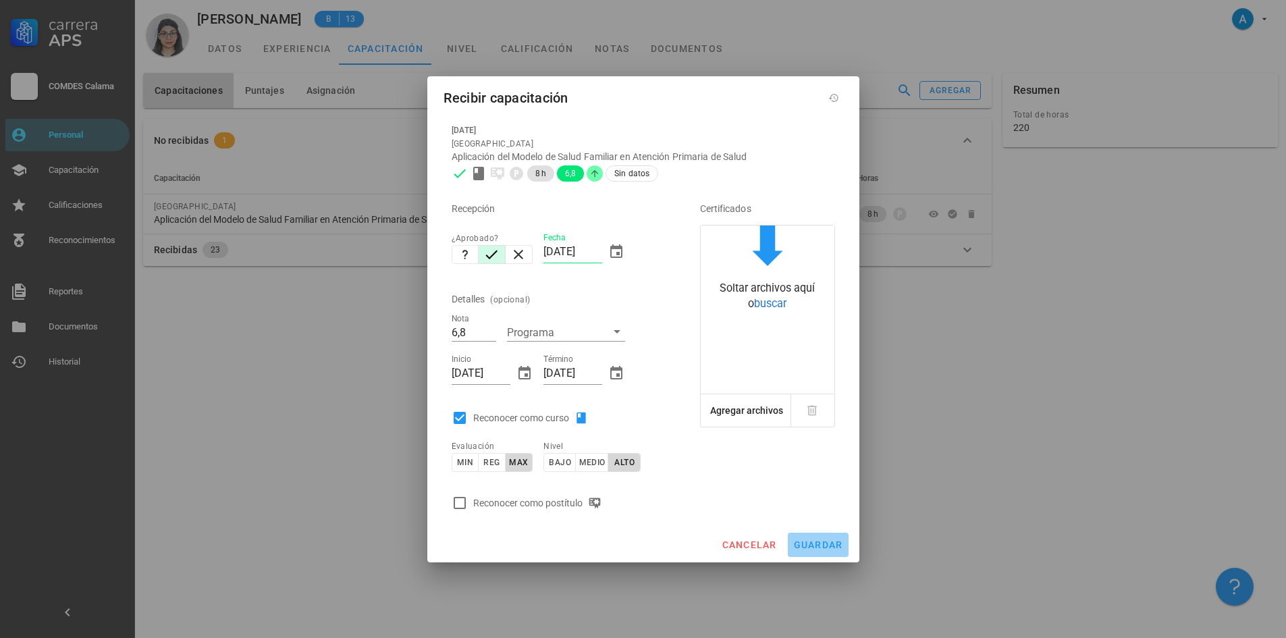
click at [809, 536] on button "guardar" at bounding box center [818, 545] width 61 height 24
